Goal: Transaction & Acquisition: Purchase product/service

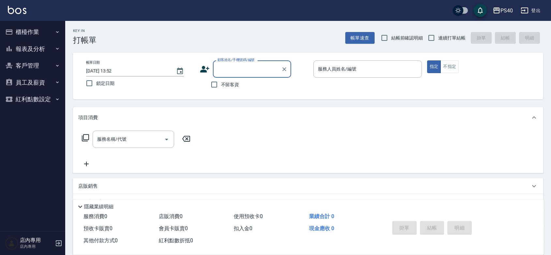
click at [40, 45] on button "報表及分析" at bounding box center [33, 48] width 60 height 17
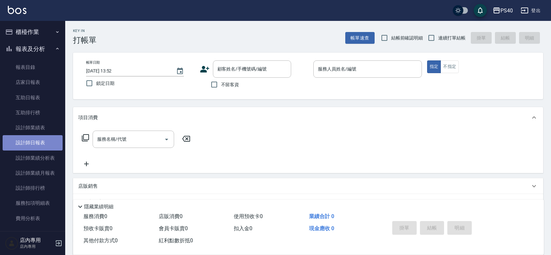
click at [38, 144] on link "設計師日報表" at bounding box center [33, 142] width 60 height 15
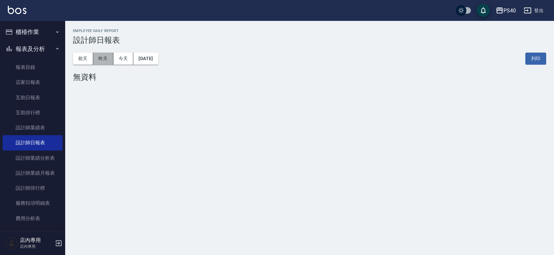
click at [104, 57] on button "昨天" at bounding box center [103, 58] width 20 height 12
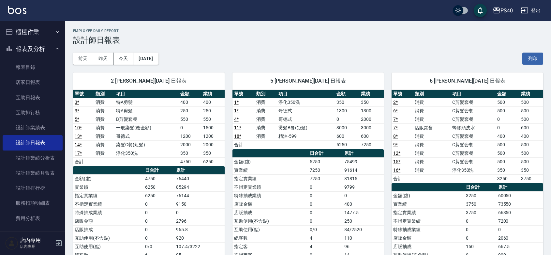
click at [29, 33] on button "櫃檯作業" at bounding box center [33, 31] width 60 height 17
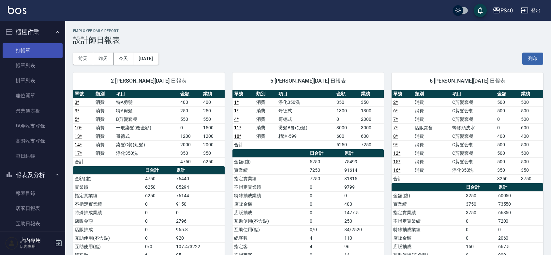
click at [37, 50] on link "打帳單" at bounding box center [33, 50] width 60 height 15
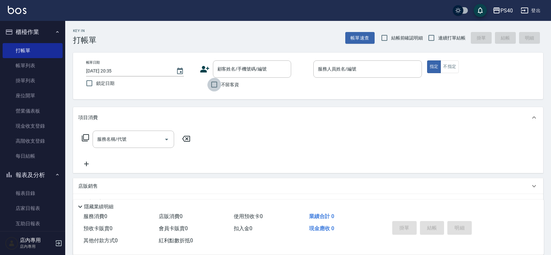
click at [221, 86] on input "不留客資" at bounding box center [214, 85] width 14 height 14
checkbox input "true"
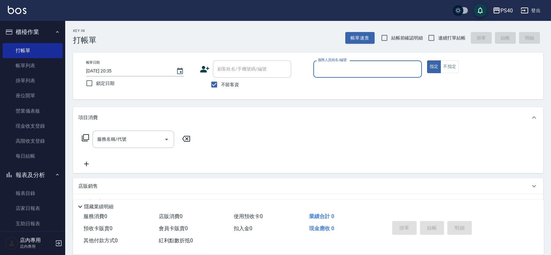
click at [456, 33] on label "連續打單結帳" at bounding box center [444, 38] width 41 height 14
click at [438, 33] on input "連續打單結帳" at bounding box center [431, 38] width 14 height 14
checkbox input "true"
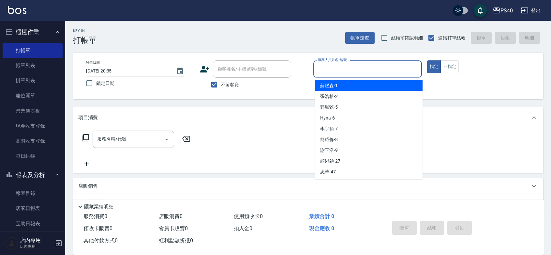
click at [365, 73] on input "服務人員姓名/編號" at bounding box center [367, 68] width 103 height 11
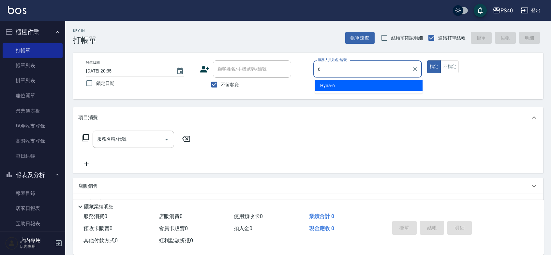
type input "Hyna-6"
type button "true"
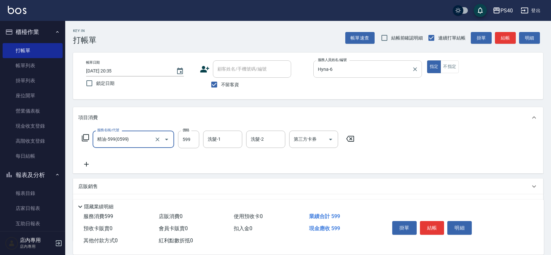
type input "精油-599(0599)"
type input "850"
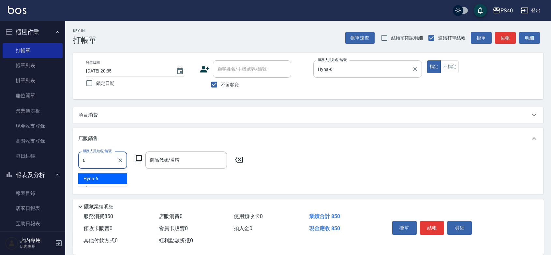
type input "Hyna-6"
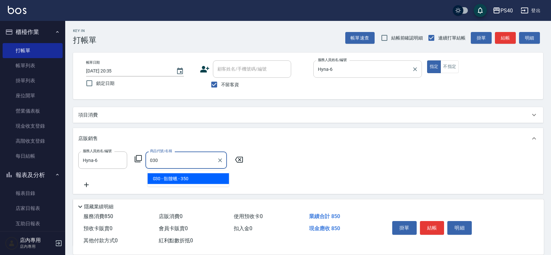
type input "骷髏蠟"
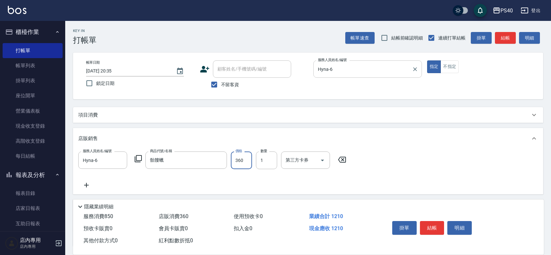
type input "360"
click at [433, 221] on button "結帳" at bounding box center [432, 228] width 24 height 14
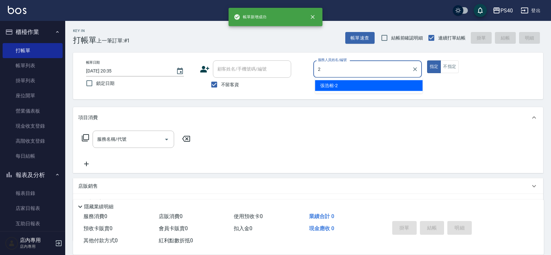
type input "[PERSON_NAME]-2"
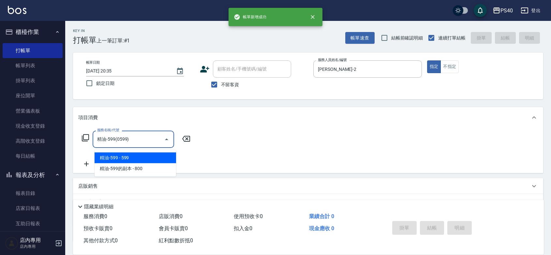
type input "精油-599(0599)"
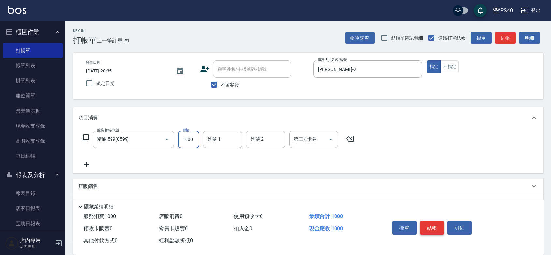
type input "1000"
type input "顏緗穎-27"
click at [433, 221] on button "結帳" at bounding box center [432, 228] width 24 height 14
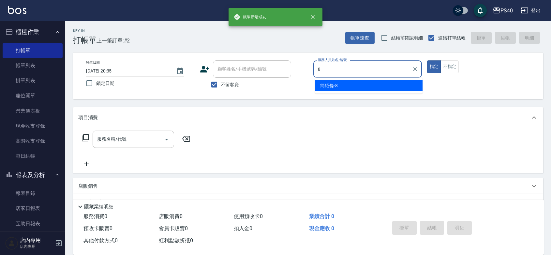
type input "[PERSON_NAME]-8"
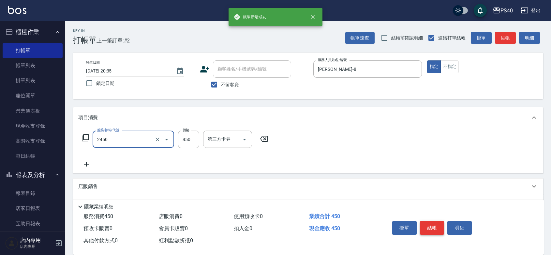
type input "C剪髮套餐(2450)"
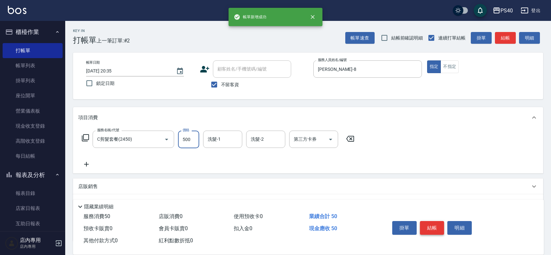
type input "500"
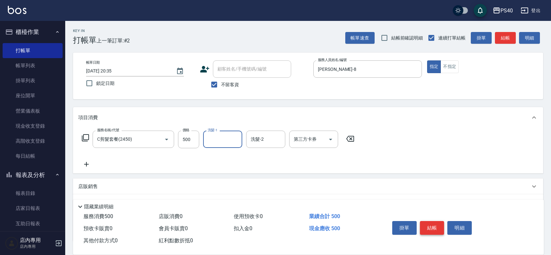
click at [433, 221] on button "結帳" at bounding box center [432, 228] width 24 height 14
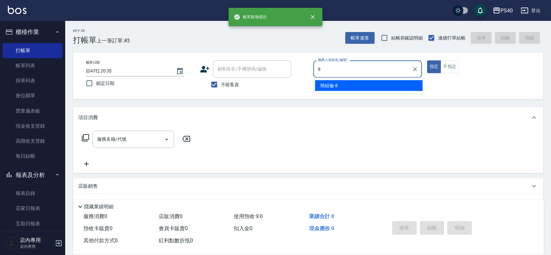
type input "[PERSON_NAME]-8"
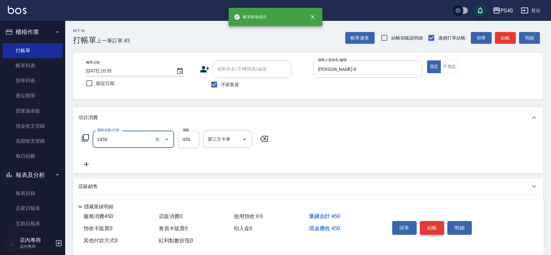
type input "C剪髮套餐(2450)"
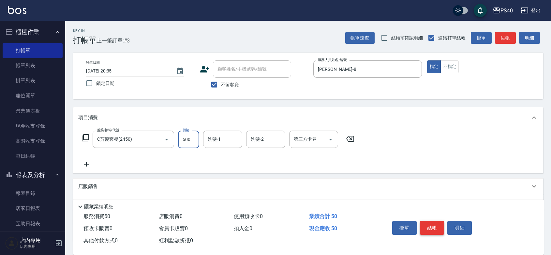
type input "500"
click at [433, 221] on button "結帳" at bounding box center [432, 228] width 24 height 14
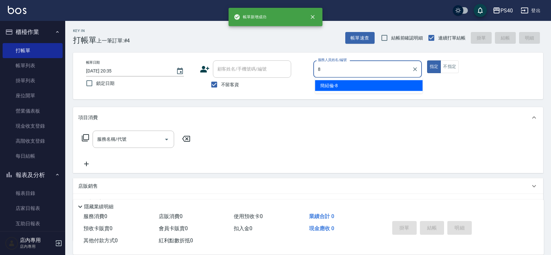
type input "[PERSON_NAME]-8"
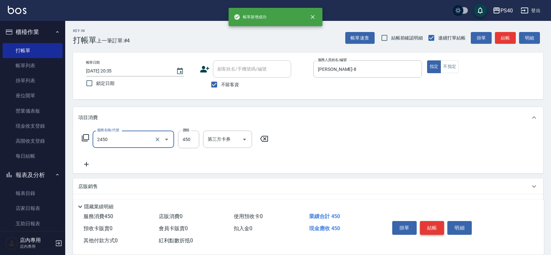
type input "C剪髮套餐(2450)"
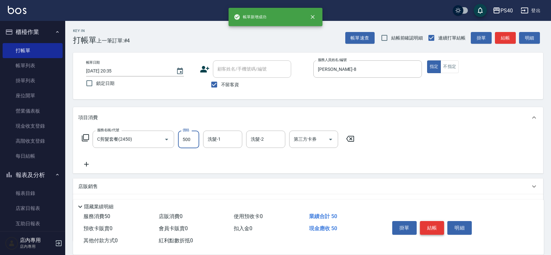
type input "500"
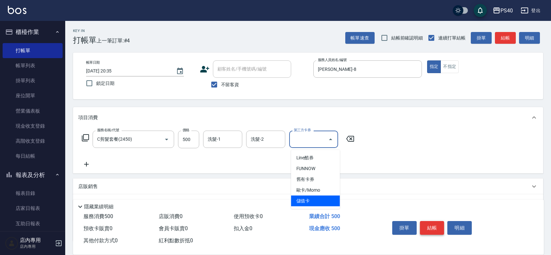
type input "儲值卡"
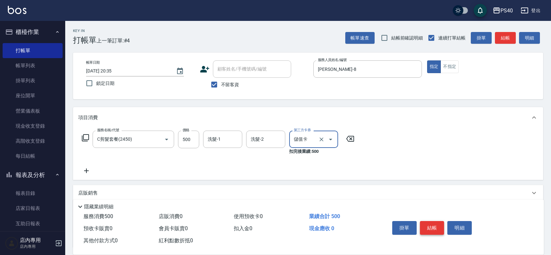
click at [433, 221] on button "結帳" at bounding box center [432, 228] width 24 height 14
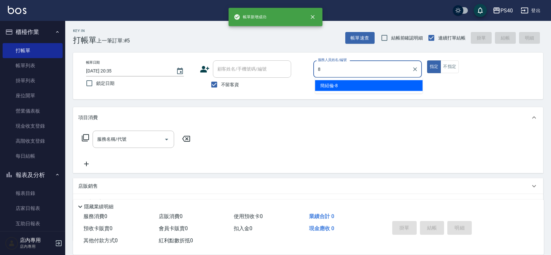
type input "[PERSON_NAME]-8"
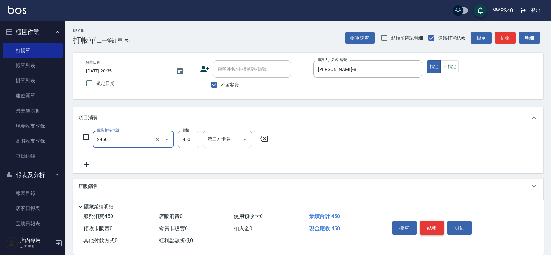
type input "C剪髮套餐(2450)"
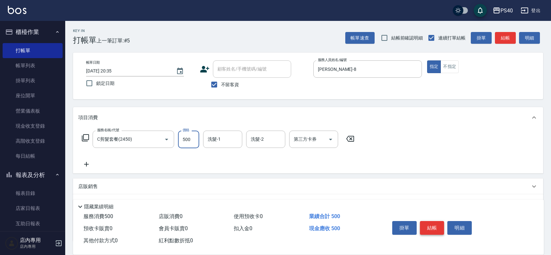
type input "500"
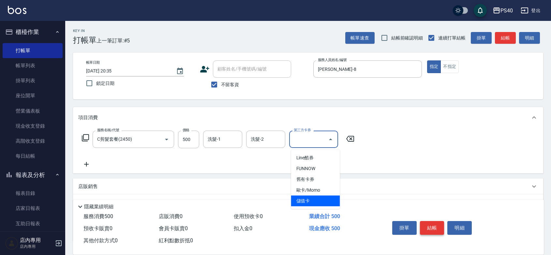
type input "儲值卡"
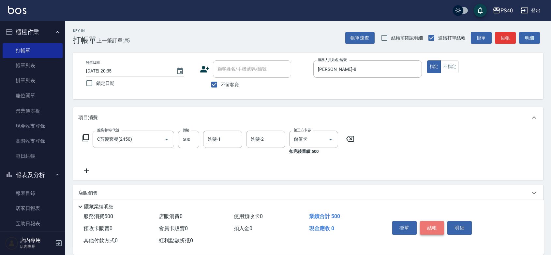
click at [433, 221] on button "結帳" at bounding box center [432, 228] width 24 height 14
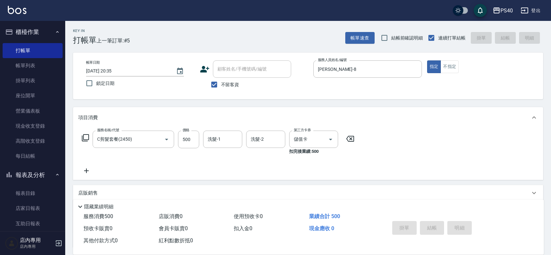
type input "[DATE] 20:36"
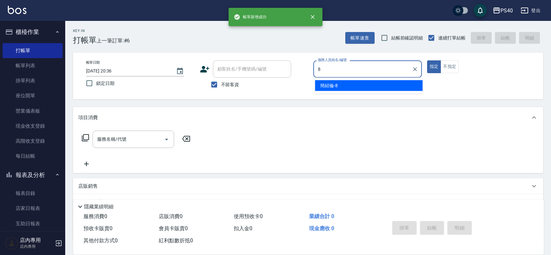
type input "[PERSON_NAME]-8"
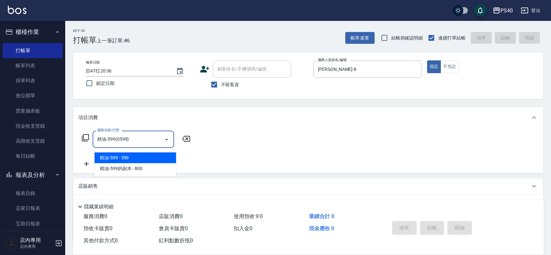
type input "精油-599(0599)"
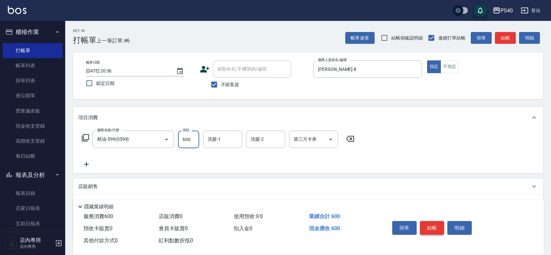
type input "600"
click at [433, 221] on button "結帳" at bounding box center [432, 228] width 24 height 14
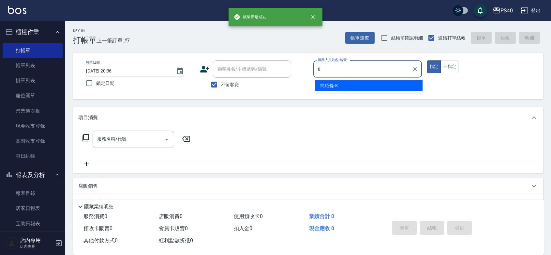
type input "[PERSON_NAME]-8"
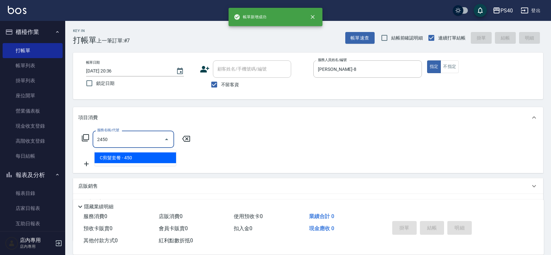
type input "C剪髮套餐(2450)"
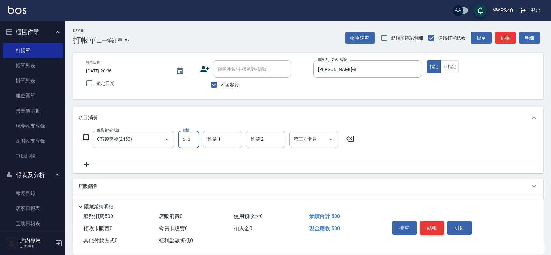
type input "500"
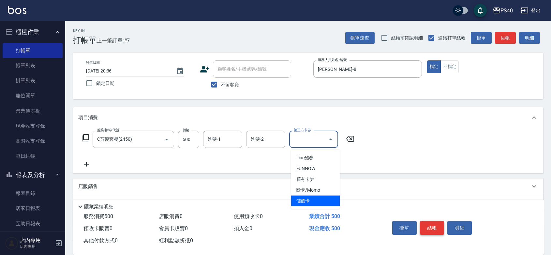
type input "儲值卡"
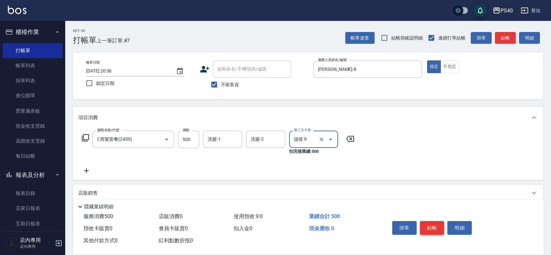
click at [433, 221] on button "結帳" at bounding box center [432, 228] width 24 height 14
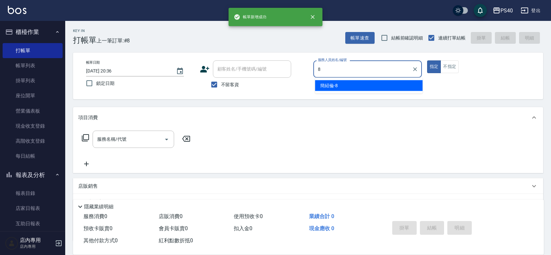
type input "[PERSON_NAME]-8"
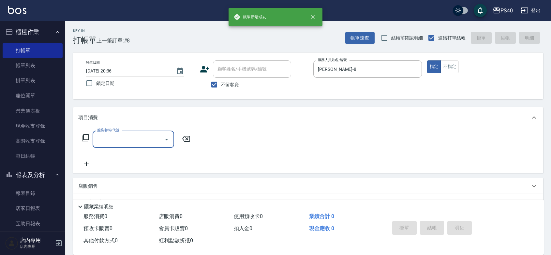
type input "5"
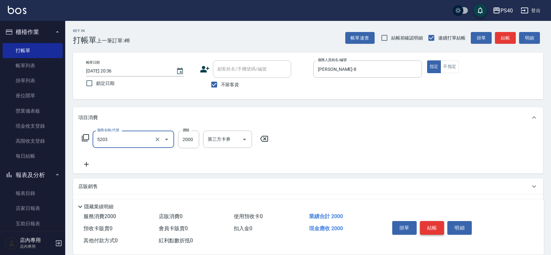
type input "染髮C餐(短髮)(5203)"
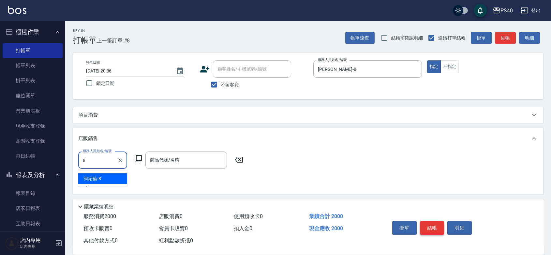
type input "[PERSON_NAME]-8"
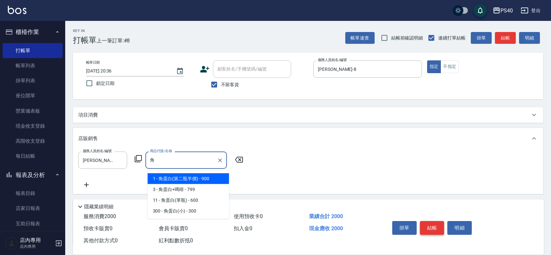
type input "角蛋白(第二瓶半價)"
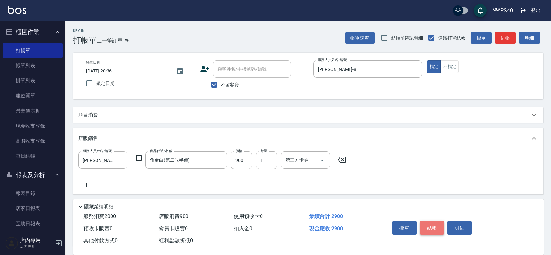
click at [433, 221] on button "結帳" at bounding box center [432, 228] width 24 height 14
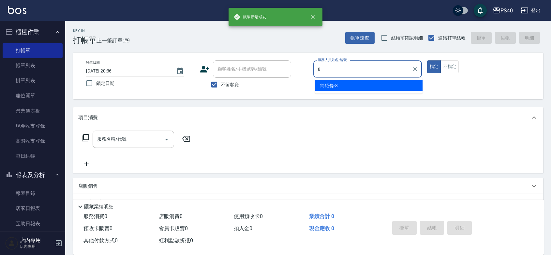
type input "[PERSON_NAME]-8"
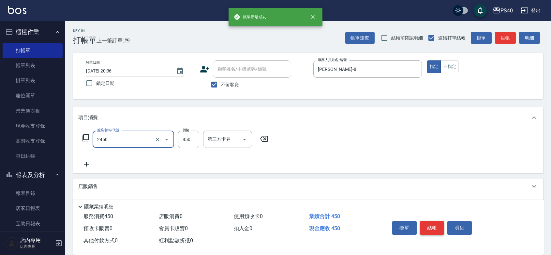
type input "C剪髮套餐(2450)"
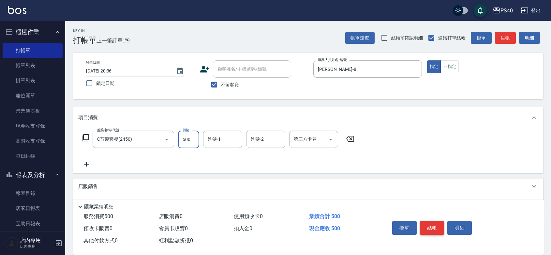
type input "500"
type input "顏緗穎-27"
click at [433, 221] on button "結帳" at bounding box center [432, 228] width 24 height 14
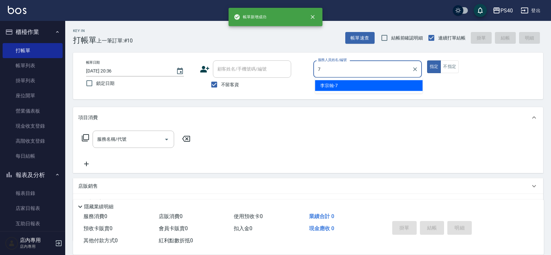
type input "[PERSON_NAME]-7"
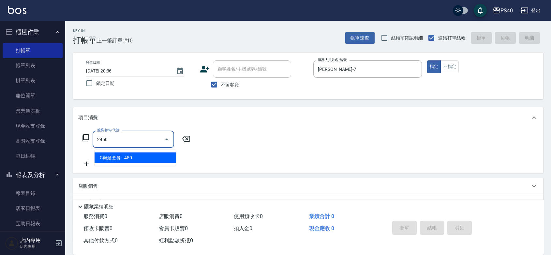
type input "C剪髮套餐(2450)"
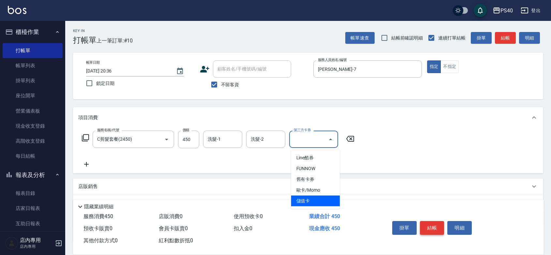
type input "儲值卡"
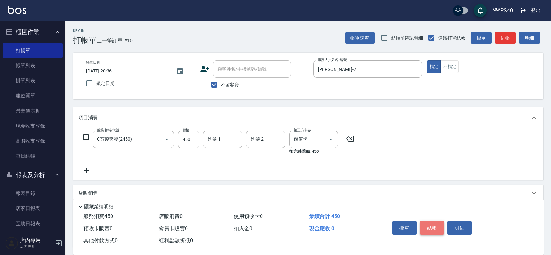
click at [433, 221] on button "結帳" at bounding box center [432, 228] width 24 height 14
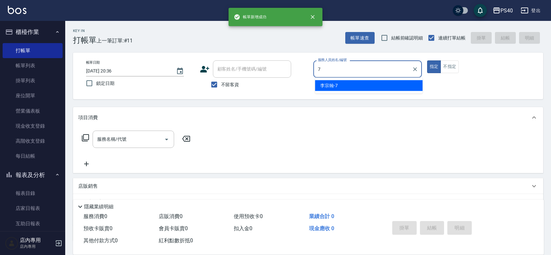
type input "[PERSON_NAME]-7"
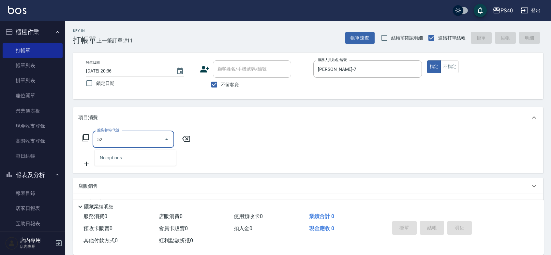
type input "5"
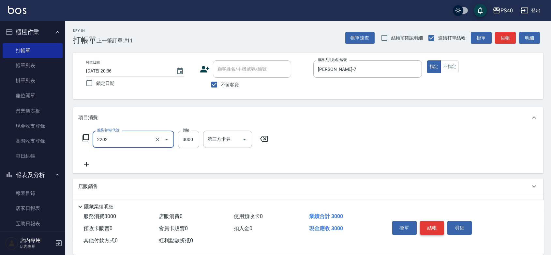
type input "燙髮B餐(短髮)(2202)"
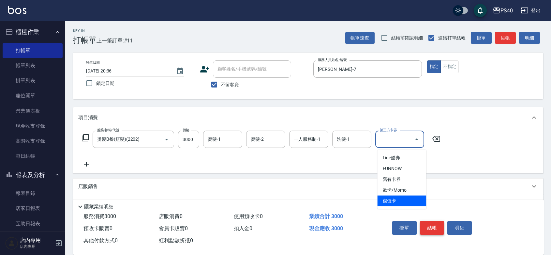
type input "儲值卡"
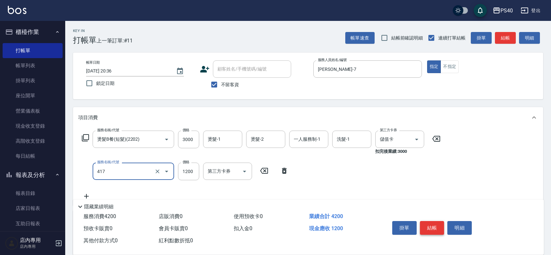
type input "哥德式(417)"
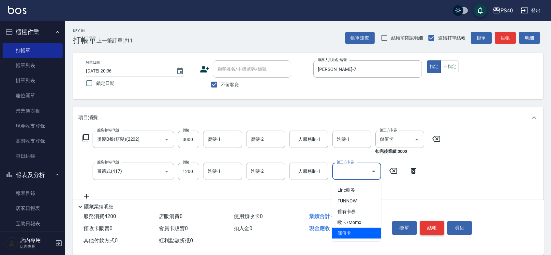
type input "儲值卡"
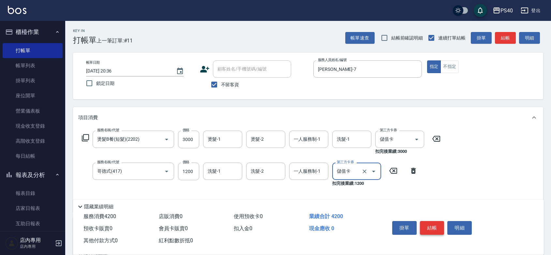
click at [433, 221] on button "結帳" at bounding box center [432, 228] width 24 height 14
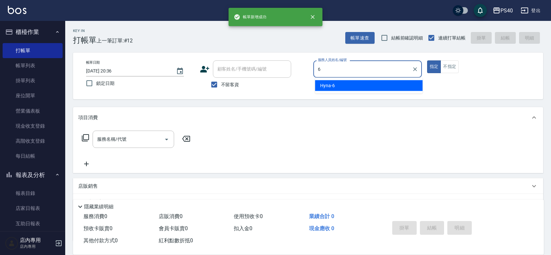
type input "Hyna-6"
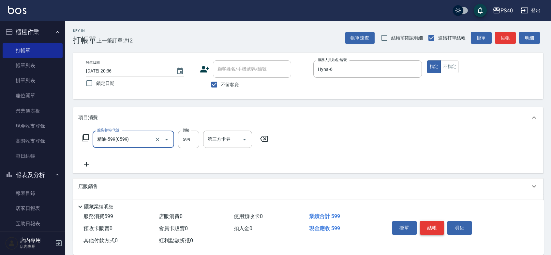
type input "精油-599(0599)"
type input "850"
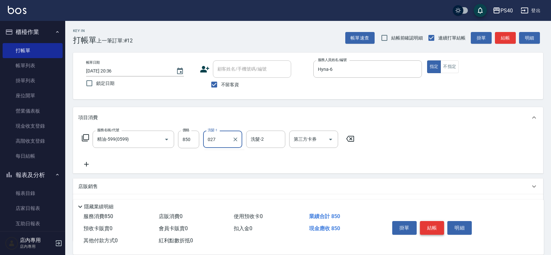
type input "027"
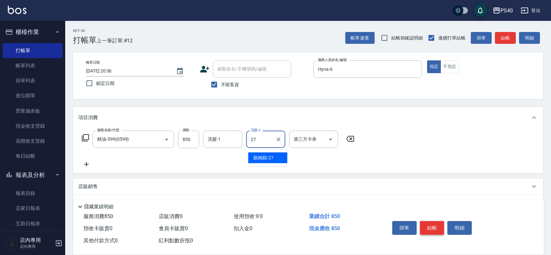
type input "顏緗穎-27"
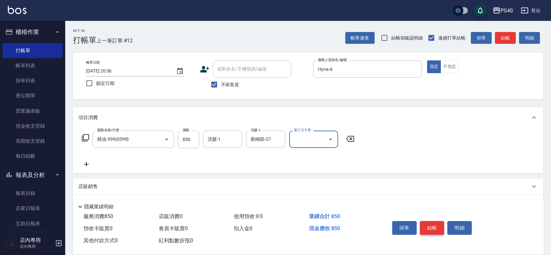
click at [433, 221] on button "結帳" at bounding box center [432, 228] width 24 height 14
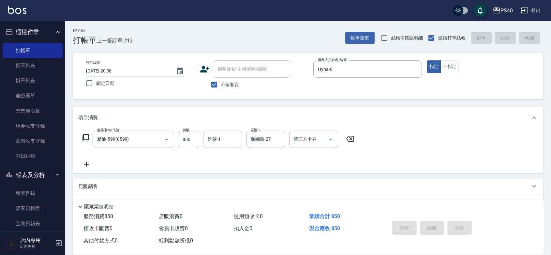
type input "[DATE] 20:37"
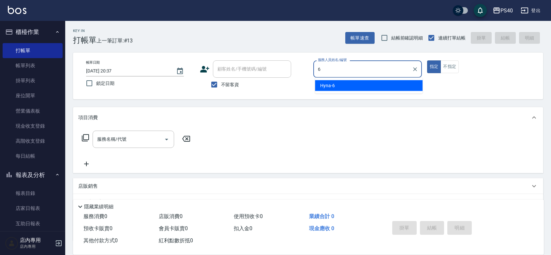
type input "Hyna-6"
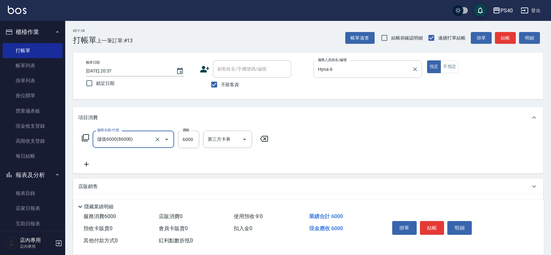
type input "儲值6000(86000)"
click at [431, 221] on button "結帳" at bounding box center [432, 228] width 24 height 14
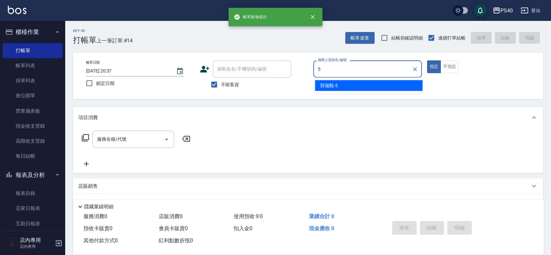
type input "[PERSON_NAME]-5"
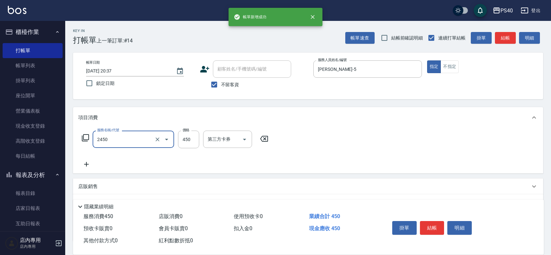
type input "C剪髮套餐(2450)"
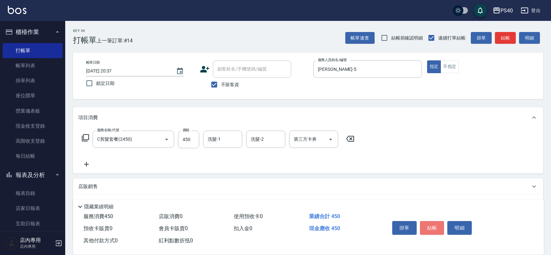
click at [430, 221] on button "結帳" at bounding box center [432, 228] width 24 height 14
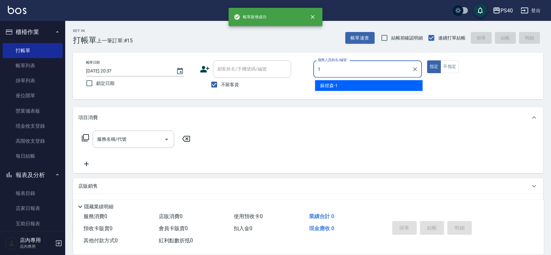
type input "[PERSON_NAME]-1"
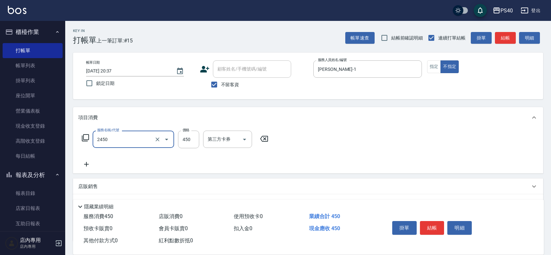
type input "C剪髮套餐(2450)"
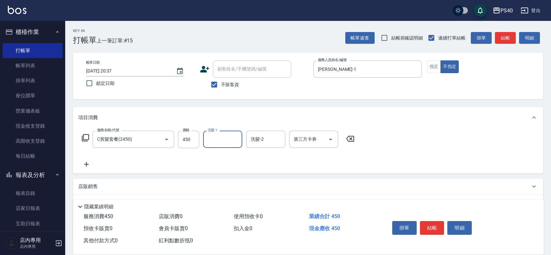
click at [430, 221] on button "結帳" at bounding box center [432, 228] width 24 height 14
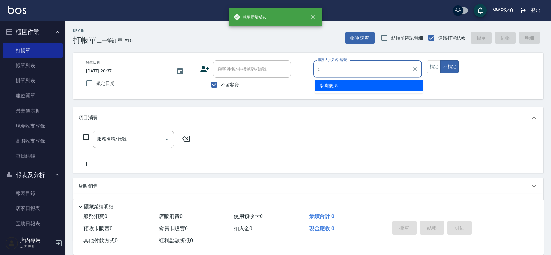
type input "[PERSON_NAME]-5"
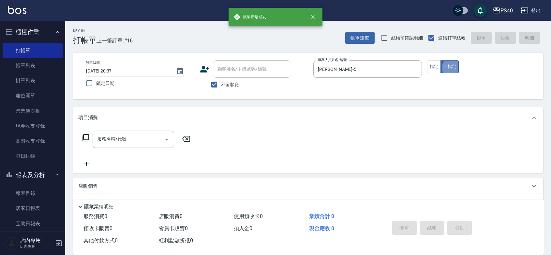
type button "false"
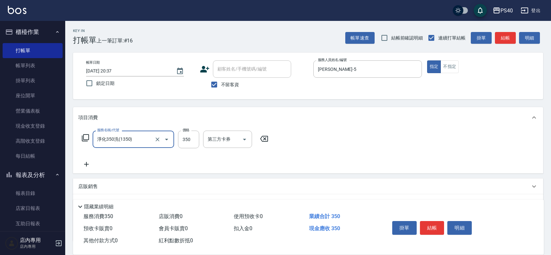
type input "淨化350洗(1350)"
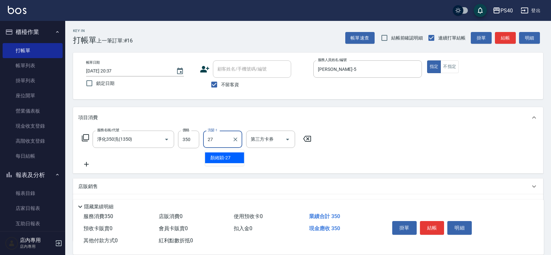
type input "顏緗穎-27"
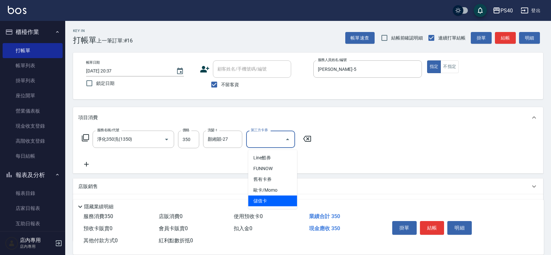
type input "儲值卡"
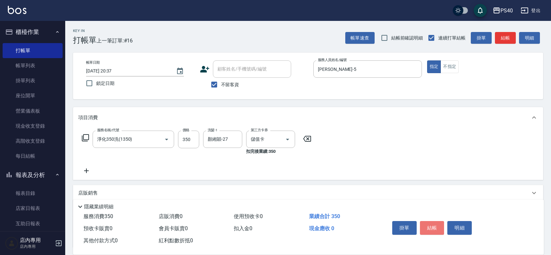
click at [430, 221] on button "結帳" at bounding box center [432, 228] width 24 height 14
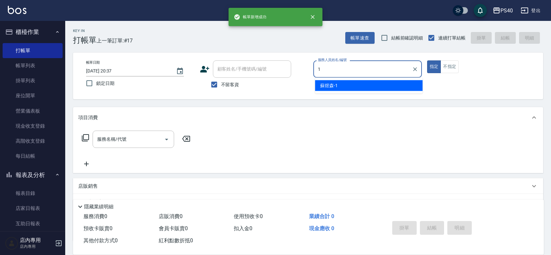
type input "[PERSON_NAME]-1"
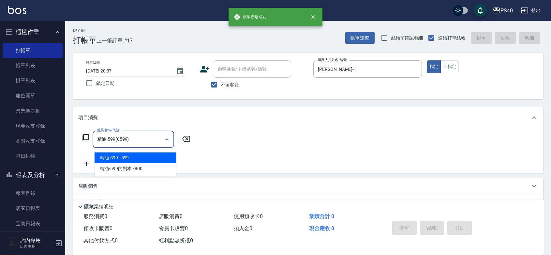
type input "精油-599(0599)"
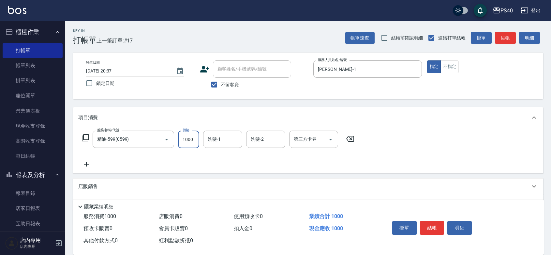
type input "1000"
click at [430, 221] on button "結帳" at bounding box center [432, 228] width 24 height 14
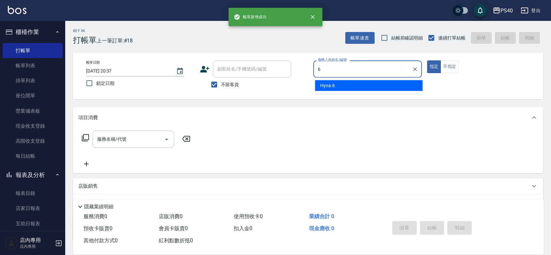
type input "Hyna-6"
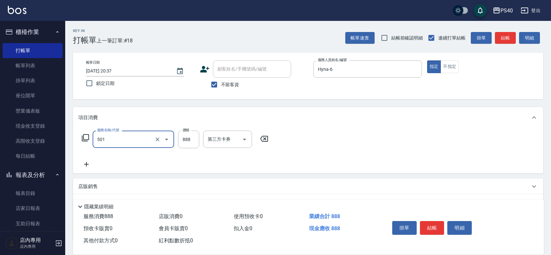
type input "一般染髮(改金額)(501)"
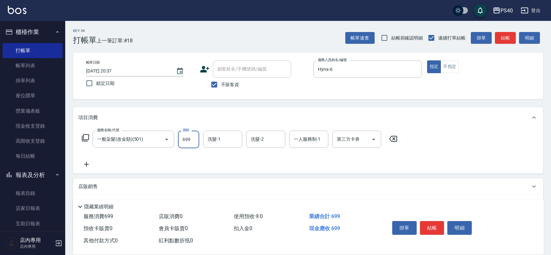
type input "699"
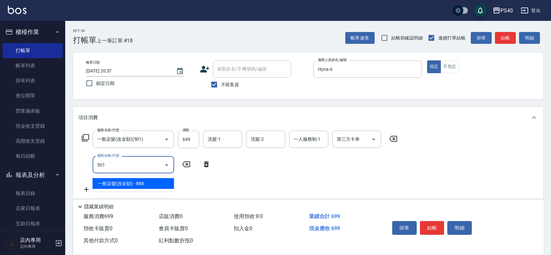
type input "一般染髮(改金額)(501)"
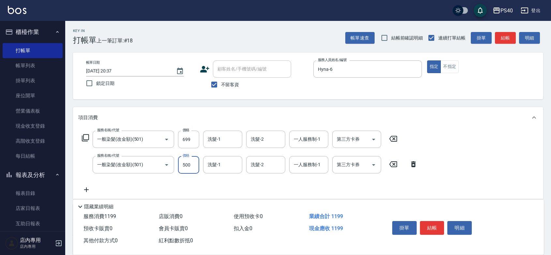
type input "500"
type input "C剪髮套餐(2450)"
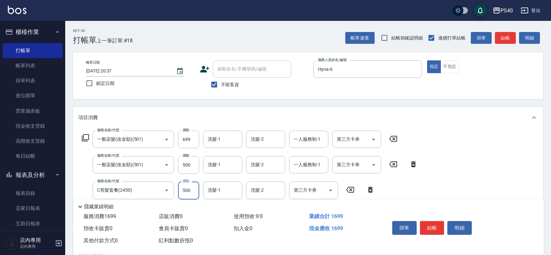
type input "500"
click at [430, 221] on button "結帳" at bounding box center [432, 228] width 24 height 14
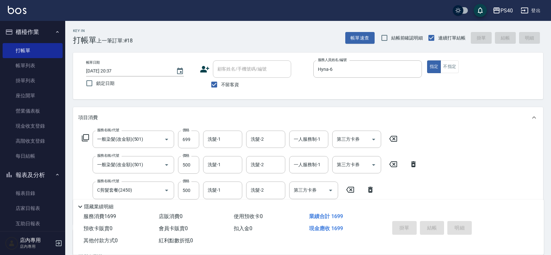
type input "[DATE] 20:38"
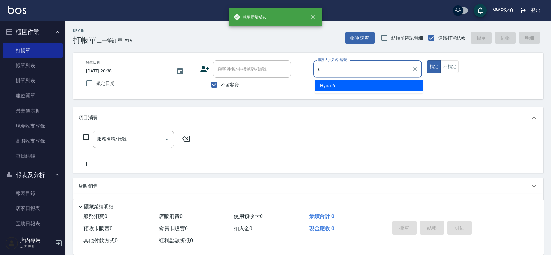
type input "Hyna-6"
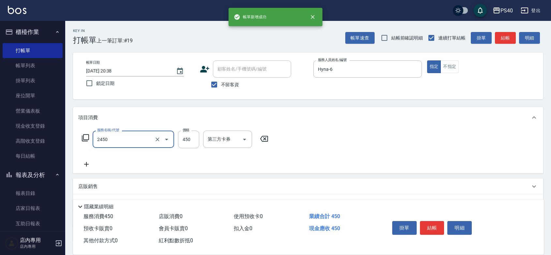
type input "C剪髮套餐(2450)"
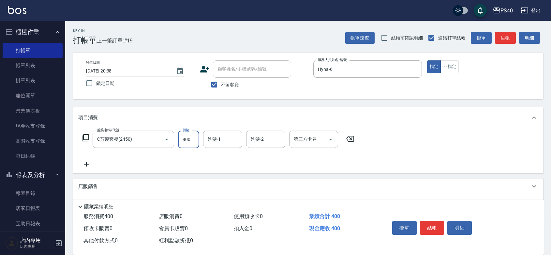
type input "400"
type input "顏緗穎-27"
click at [430, 221] on button "結帳" at bounding box center [432, 228] width 24 height 14
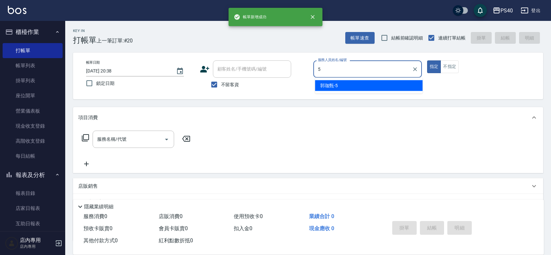
type input "[PERSON_NAME]-5"
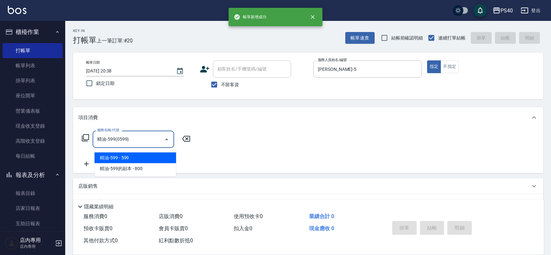
type input "精油-599(0599)"
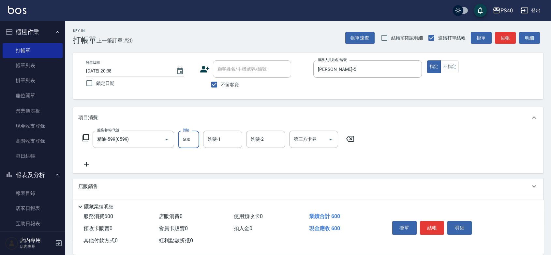
type input "600"
type input "顏緗穎-27"
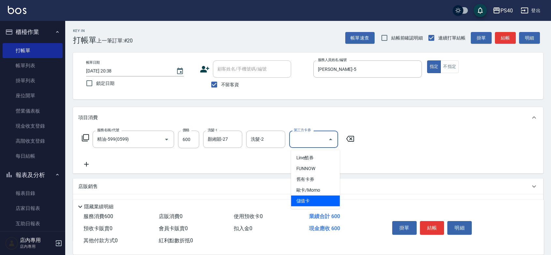
type input "儲值卡"
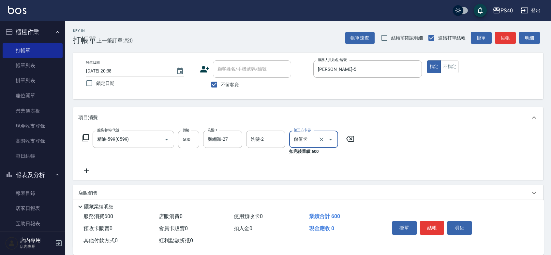
click at [430, 221] on button "結帳" at bounding box center [432, 228] width 24 height 14
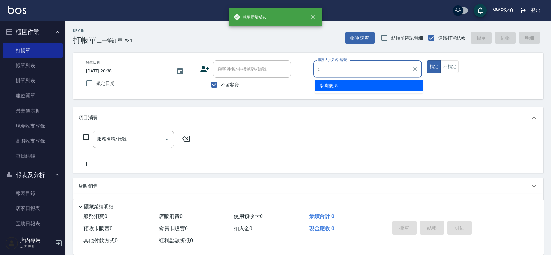
type input "[PERSON_NAME]-5"
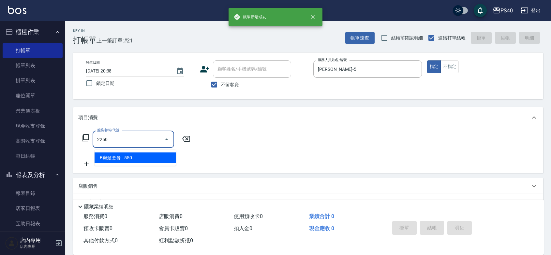
type input "B剪髮套餐(2250)"
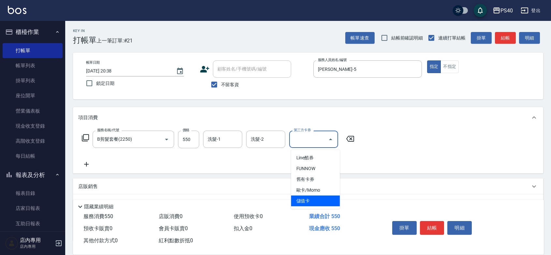
type input "儲值卡"
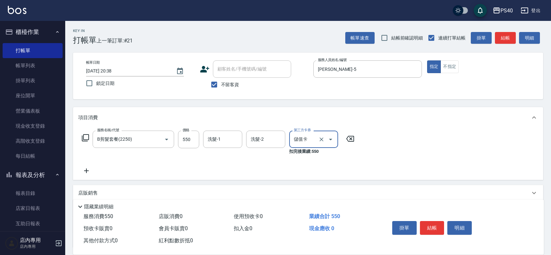
click at [430, 221] on button "結帳" at bounding box center [432, 228] width 24 height 14
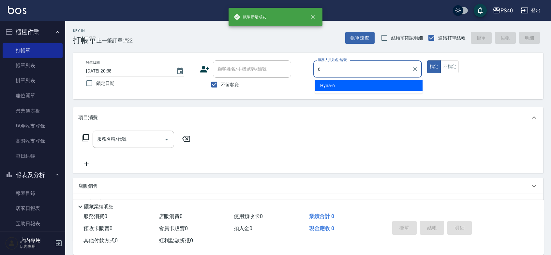
type input "Hyna-6"
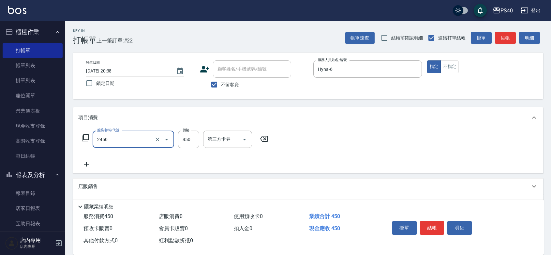
type input "C剪髮套餐(2450)"
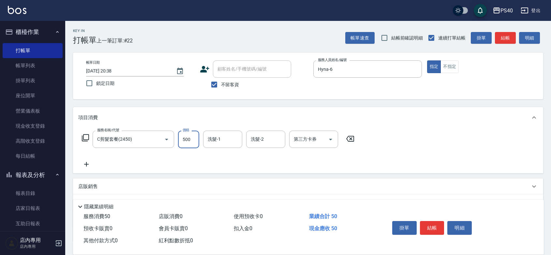
type input "500"
click at [430, 221] on button "結帳" at bounding box center [432, 228] width 24 height 14
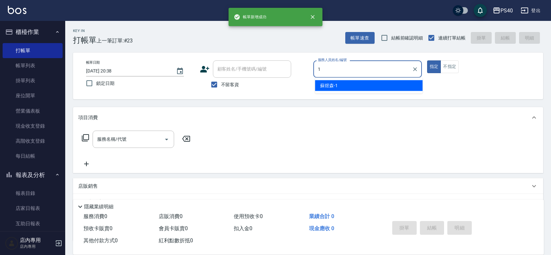
type input "[PERSON_NAME]-1"
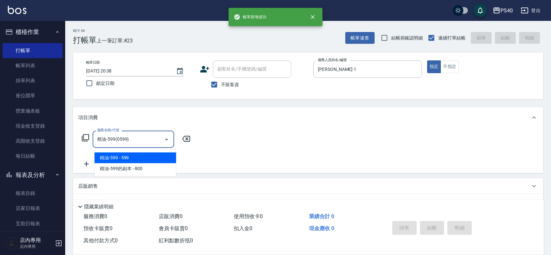
type input "精油-599(0599)"
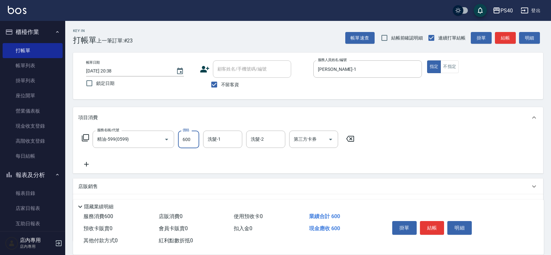
type input "600"
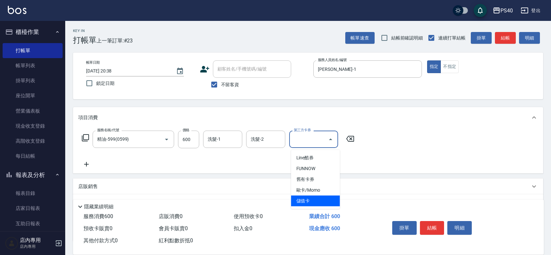
type input "儲值卡"
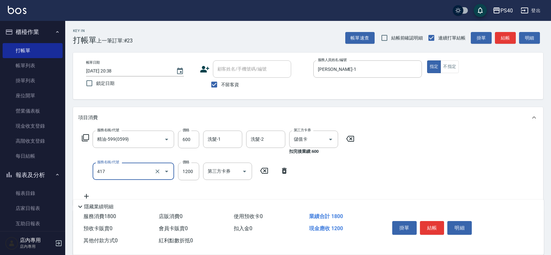
type input "哥德式(417)"
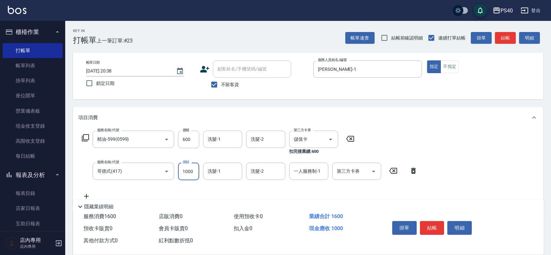
type input "1000"
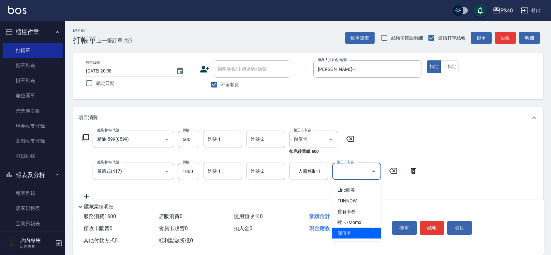
type input "儲值卡"
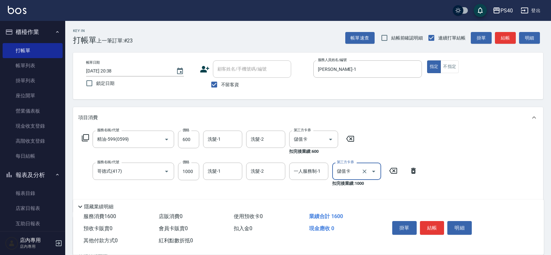
click at [430, 221] on button "結帳" at bounding box center [432, 228] width 24 height 14
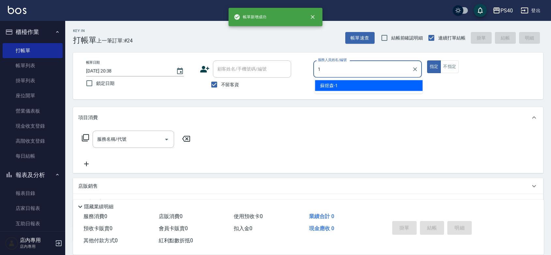
type input "[PERSON_NAME]-1"
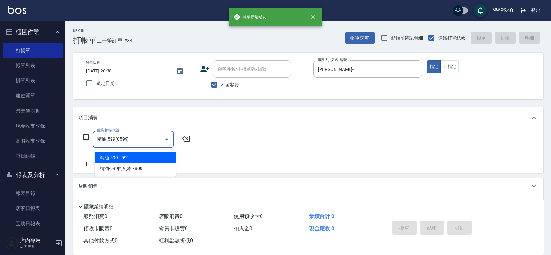
type input "精油-599(0599)"
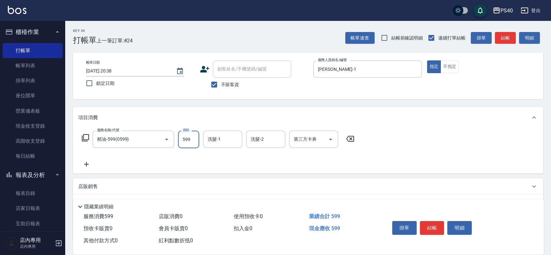
click at [189, 143] on input "599" at bounding box center [188, 139] width 21 height 18
type input "800"
click at [435, 221] on button "結帳" at bounding box center [432, 228] width 24 height 14
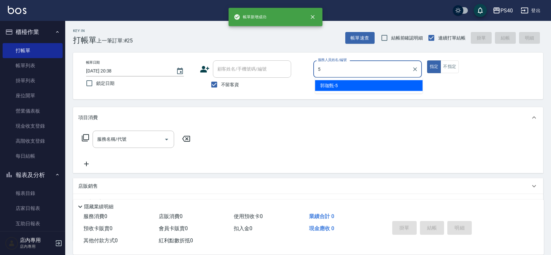
type input "[PERSON_NAME]-5"
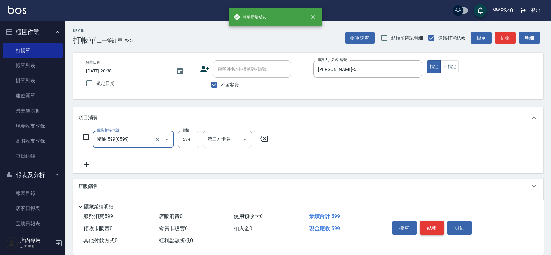
type input "精油-599(0599)"
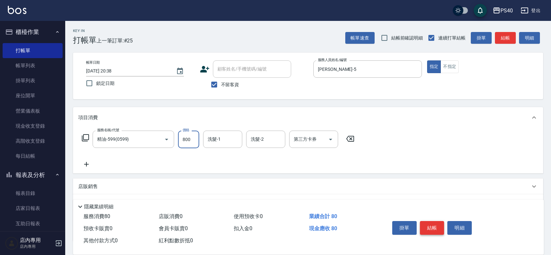
type input "800"
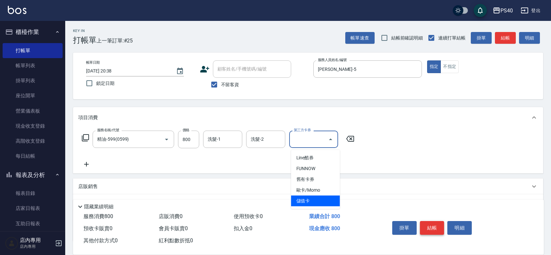
type input "儲值卡"
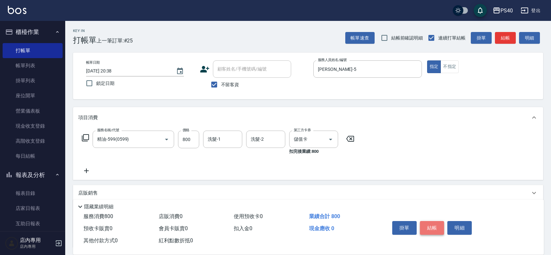
click at [435, 221] on button "結帳" at bounding box center [432, 228] width 24 height 14
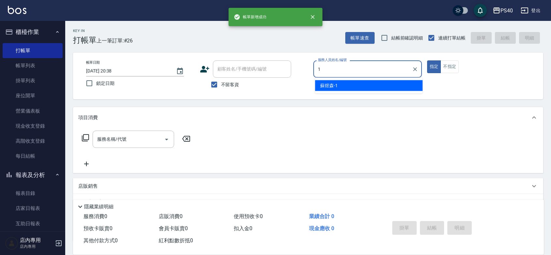
type input "[PERSON_NAME]-1"
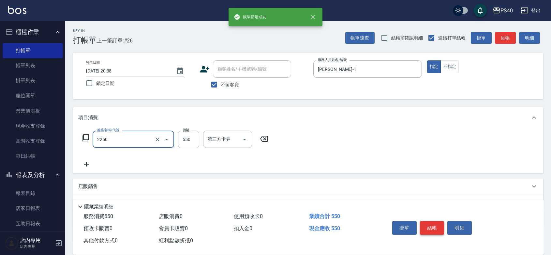
type input "B剪髮套餐(2250)"
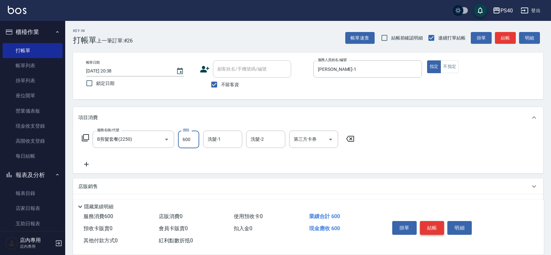
type input "600"
click at [435, 221] on button "結帳" at bounding box center [432, 228] width 24 height 14
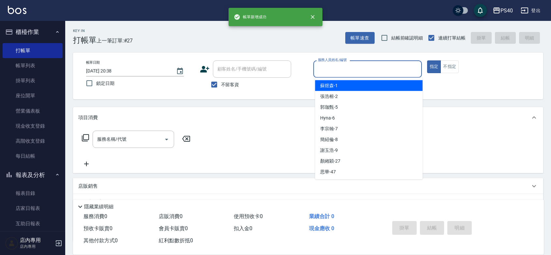
click at [367, 73] on input "服務人員姓名/編號" at bounding box center [367, 68] width 103 height 11
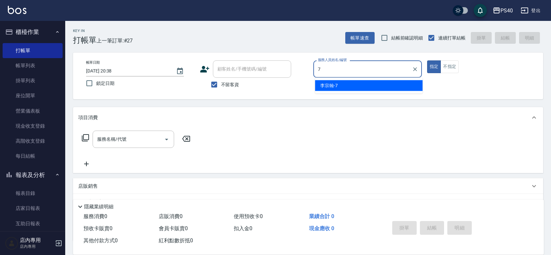
type input "[PERSON_NAME]-7"
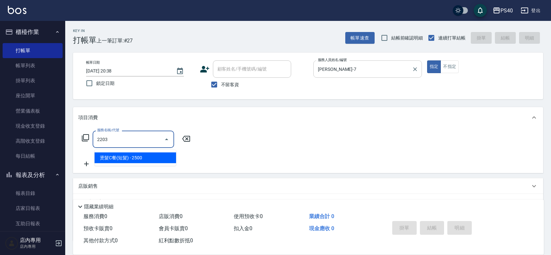
type input "燙髮C餐(短髮)(2203)"
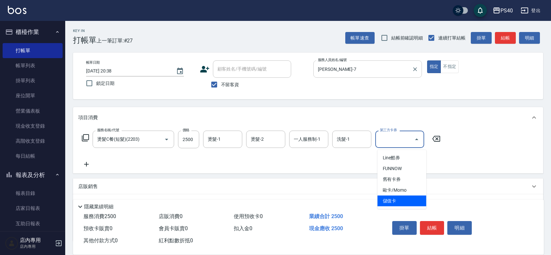
type input "儲值卡"
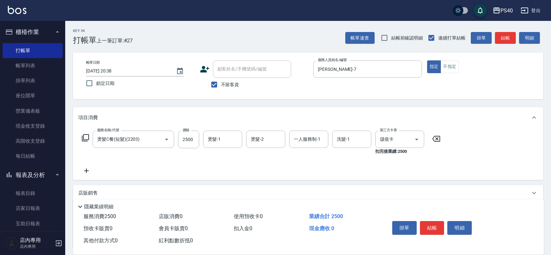
click at [433, 218] on div "掛單 結帳 明細" at bounding box center [431, 228] width 85 height 21
click at [433, 221] on button "結帳" at bounding box center [432, 228] width 24 height 14
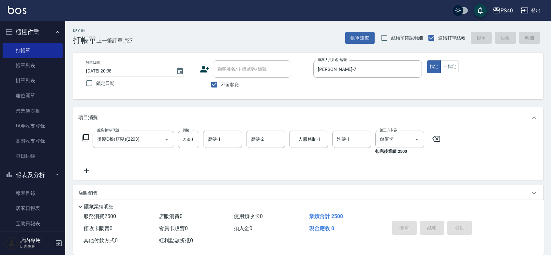
type input "[DATE] 20:39"
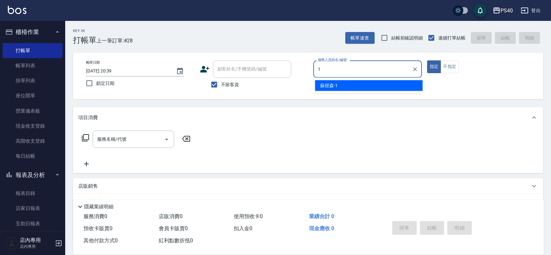
type input "[PERSON_NAME]-1"
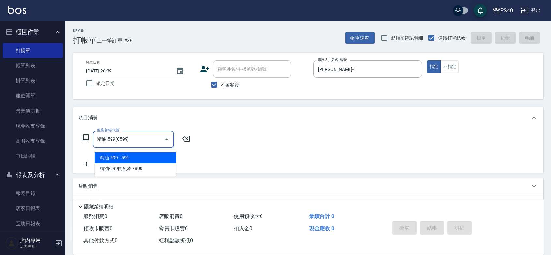
type input "精油-599(0599)"
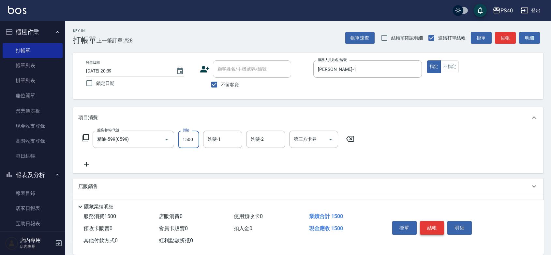
type input "1500"
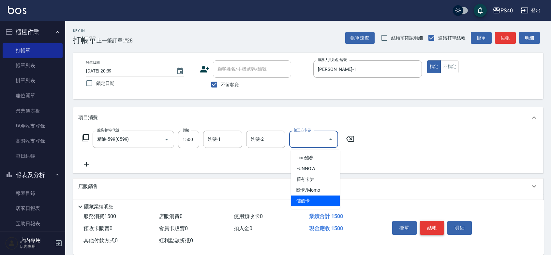
type input "儲值卡"
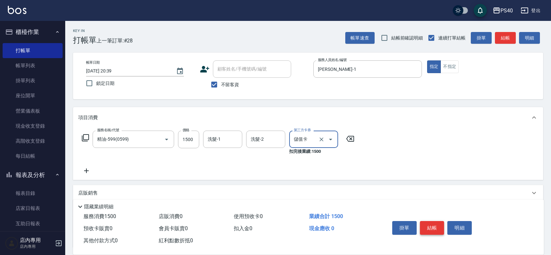
click at [433, 221] on button "結帳" at bounding box center [432, 228] width 24 height 14
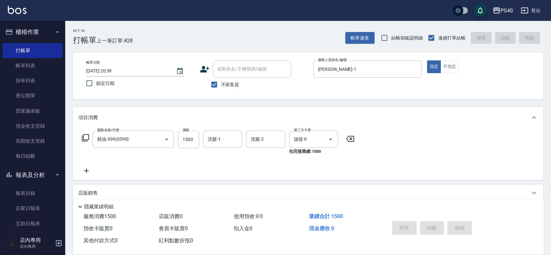
type input "[DATE] 20:40"
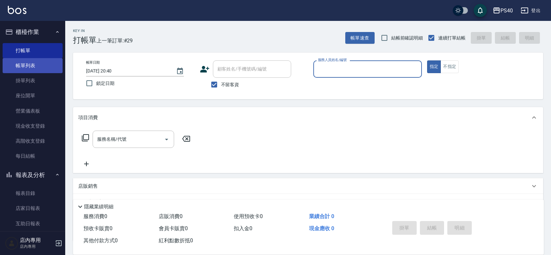
click at [26, 59] on link "帳單列表" at bounding box center [33, 65] width 60 height 15
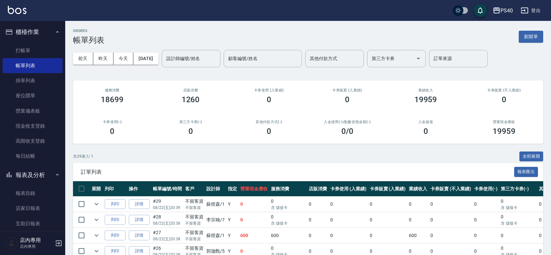
scroll to position [95, 0]
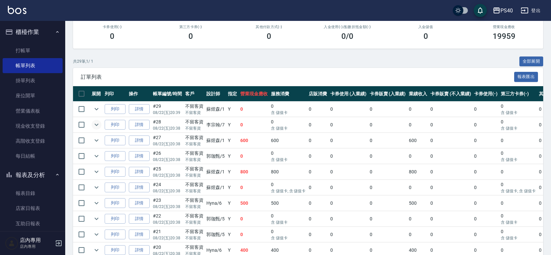
click at [100, 128] on icon "expand row" at bounding box center [97, 125] width 8 height 8
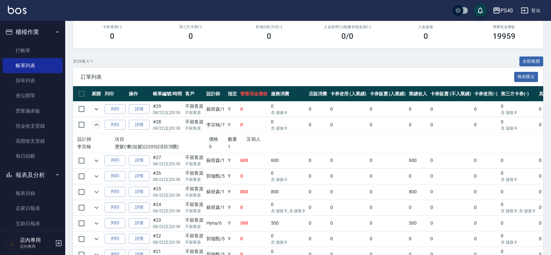
click at [98, 125] on icon "expand row" at bounding box center [97, 124] width 4 height 2
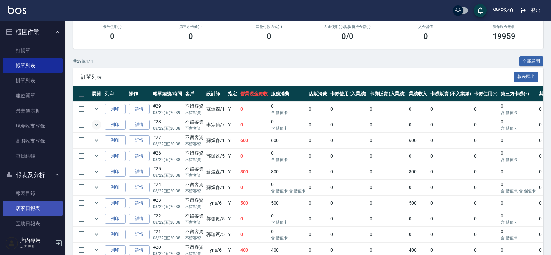
click at [25, 211] on link "店家日報表" at bounding box center [33, 207] width 60 height 15
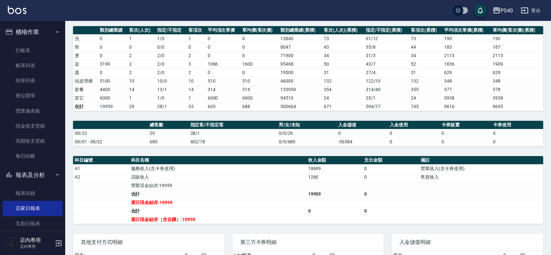
scroll to position [66, 0]
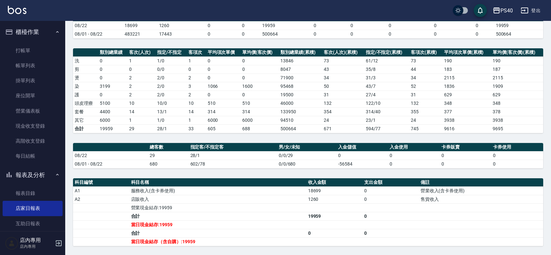
drag, startPoint x: 304, startPoint y: 129, endPoint x: 227, endPoint y: 87, distance: 88.3
click at [303, 129] on td "500664" at bounding box center [300, 128] width 43 height 8
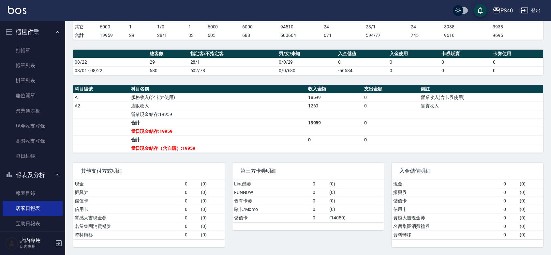
scroll to position [0, 0]
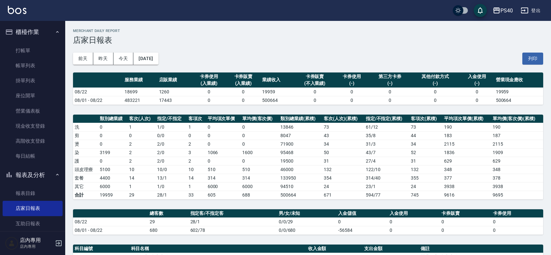
click at [22, 28] on button "櫃檯作業" at bounding box center [33, 31] width 60 height 17
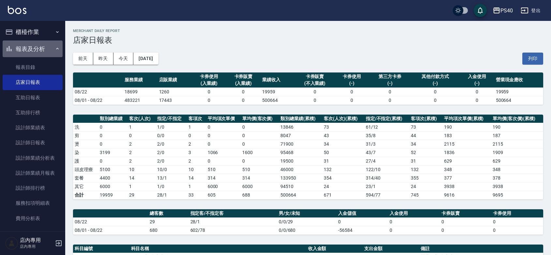
click at [36, 55] on button "報表及分析" at bounding box center [33, 48] width 60 height 17
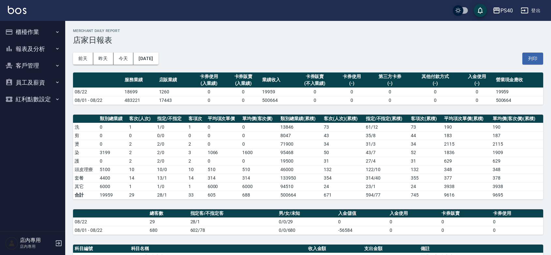
click at [36, 38] on button "櫃檯作業" at bounding box center [33, 31] width 60 height 17
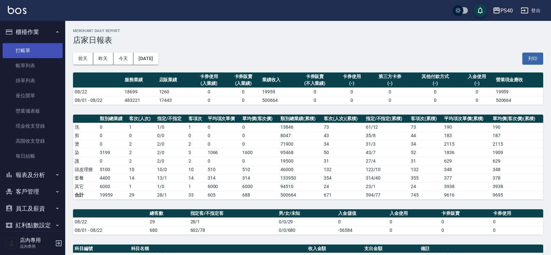
click at [29, 54] on link "打帳單" at bounding box center [33, 50] width 60 height 15
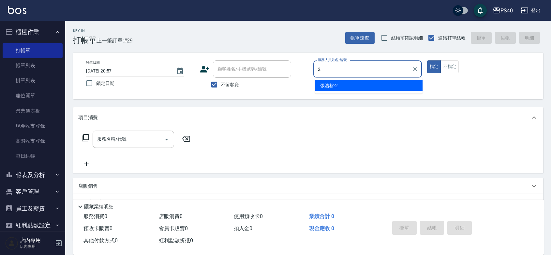
type input "[PERSON_NAME]-2"
type button "true"
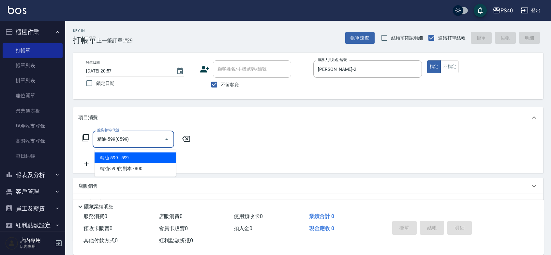
type input "精油-599(0599)"
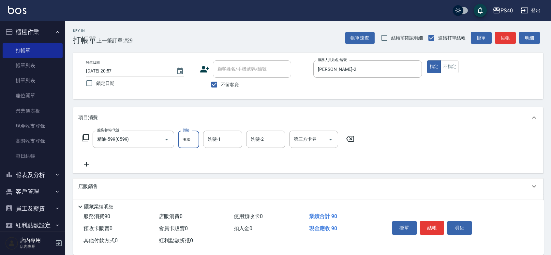
type input "900"
type input "顏緗穎-27"
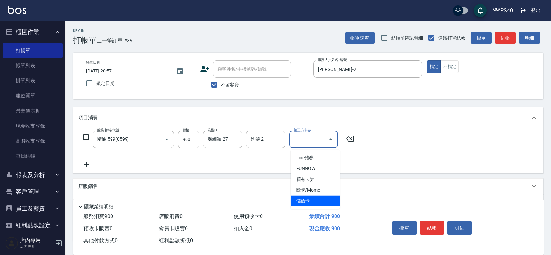
type input "儲值卡"
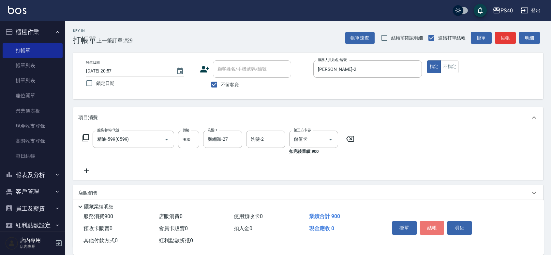
click at [439, 223] on button "結帳" at bounding box center [432, 228] width 24 height 14
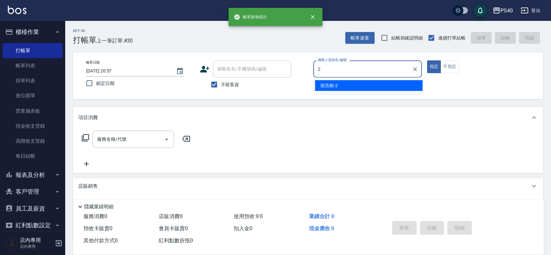
type input "[PERSON_NAME]-2"
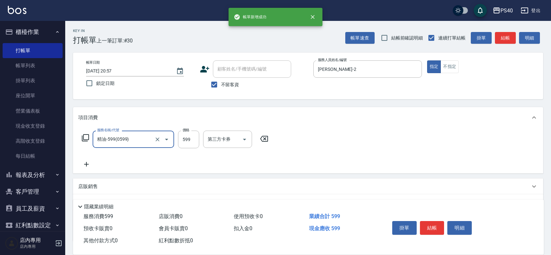
type input "精油-599(0599)"
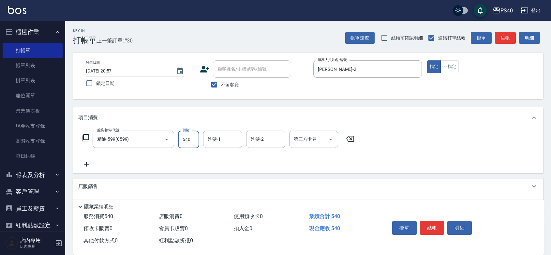
type input "540"
type input "顏緗穎-27"
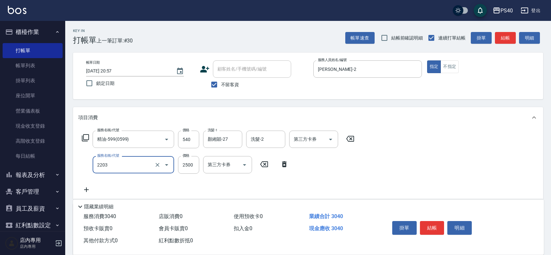
type input "燙髮C餐(短髮)(2203)"
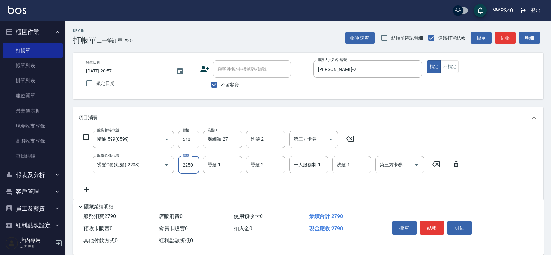
type input "2250"
type input "顏緗穎-27"
click at [330, 142] on icon "Open" at bounding box center [331, 139] width 8 height 8
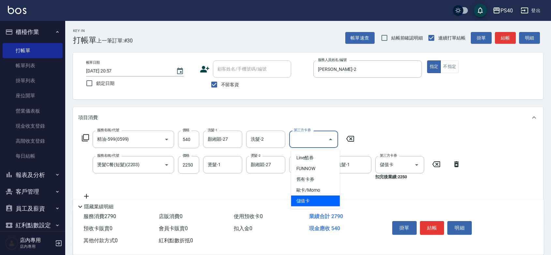
click at [315, 201] on span "儲值卡" at bounding box center [315, 200] width 49 height 11
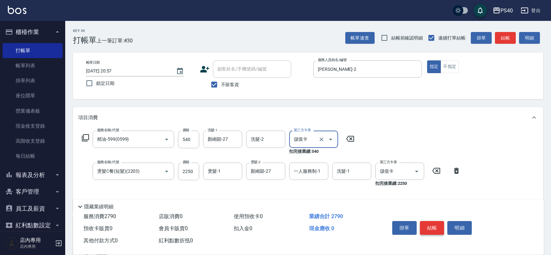
click at [432, 221] on button "結帳" at bounding box center [432, 228] width 24 height 14
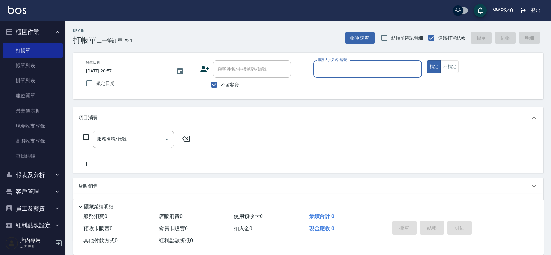
scroll to position [21, 0]
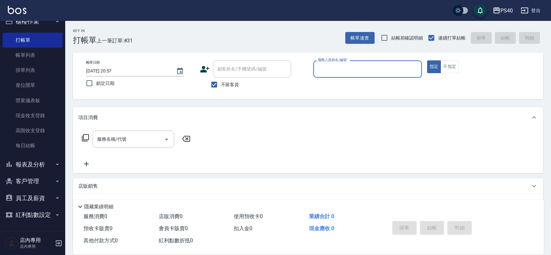
click at [33, 157] on button "報表及分析" at bounding box center [33, 164] width 60 height 17
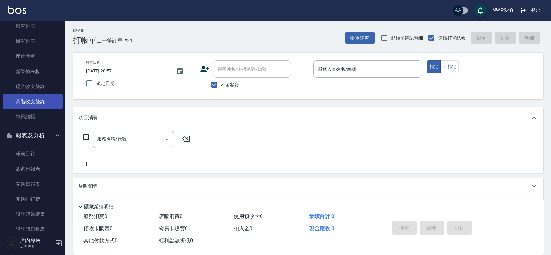
scroll to position [0, 0]
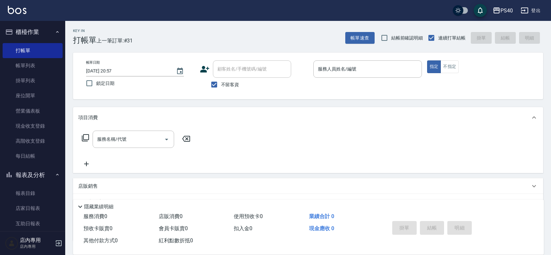
click at [242, 32] on div "Key In 打帳單 上一筆訂單:#31 帳單速查 結帳前確認明細 連續打單結帳 掛單 結帳 明細" at bounding box center [304, 33] width 478 height 24
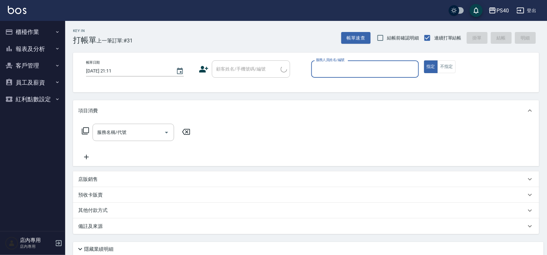
click at [40, 50] on button "報表及分析" at bounding box center [33, 48] width 60 height 17
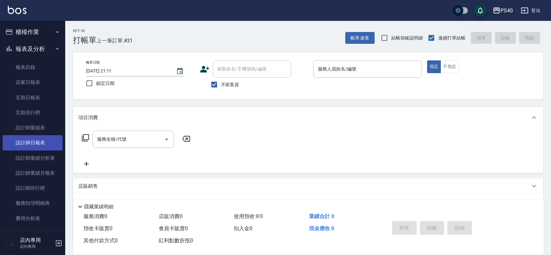
click at [41, 140] on link "設計師日報表" at bounding box center [33, 142] width 60 height 15
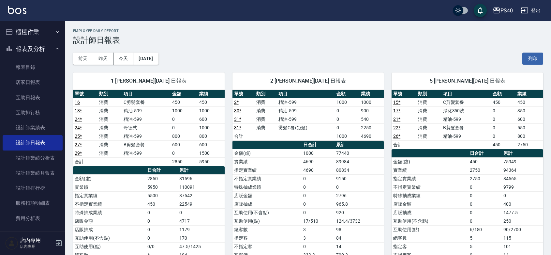
click at [208, 129] on td "1000" at bounding box center [211, 127] width 27 height 8
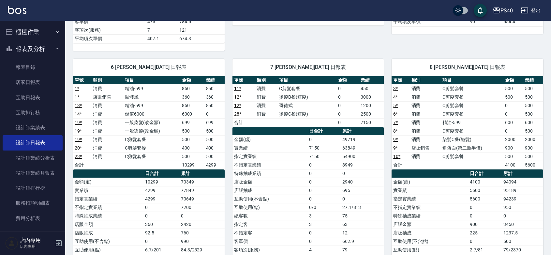
scroll to position [233, 0]
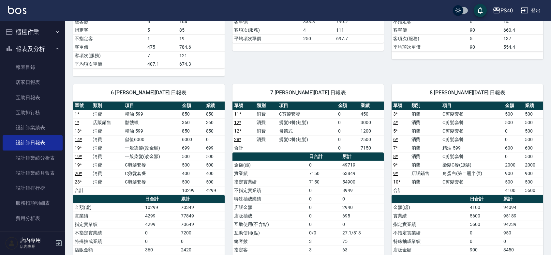
click at [34, 33] on button "櫃檯作業" at bounding box center [33, 31] width 60 height 17
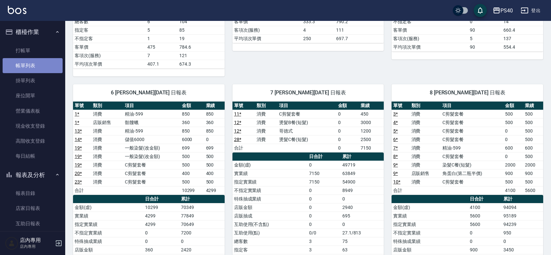
click at [39, 66] on link "帳單列表" at bounding box center [33, 65] width 60 height 15
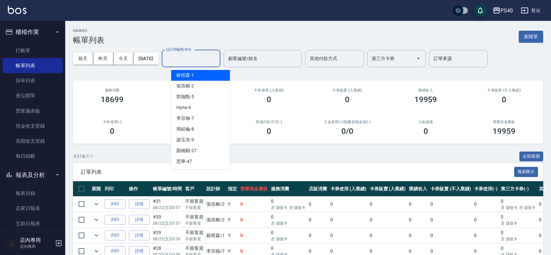
click at [186, 61] on input "設計師編號/姓名" at bounding box center [191, 58] width 53 height 11
type input "[PERSON_NAME]-8"
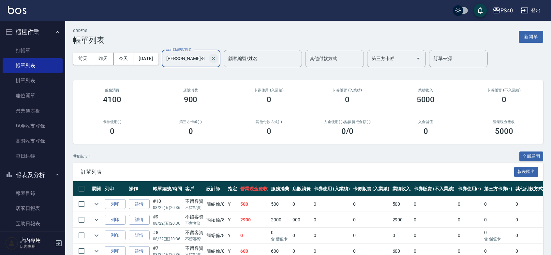
click at [217, 56] on icon "Clear" at bounding box center [213, 58] width 7 height 7
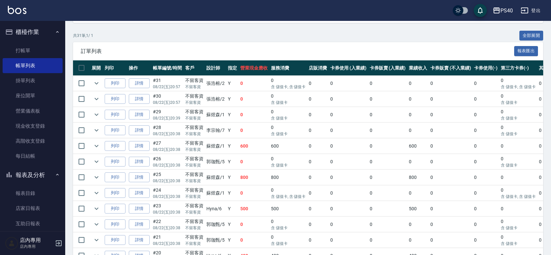
scroll to position [108, 0]
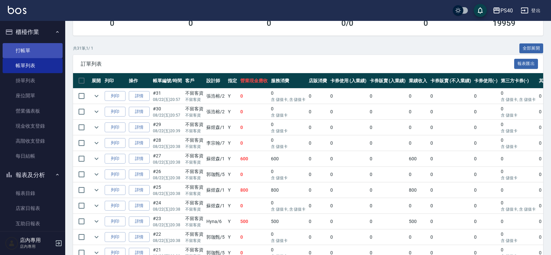
click at [13, 46] on link "打帳單" at bounding box center [33, 50] width 60 height 15
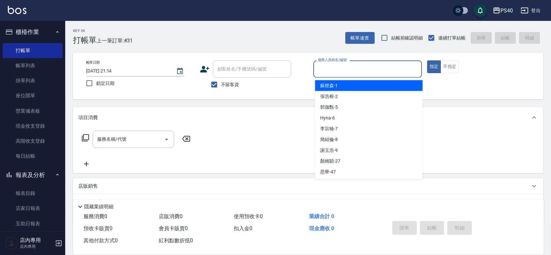
click at [354, 70] on input "服務人員姓名/編號" at bounding box center [367, 68] width 103 height 11
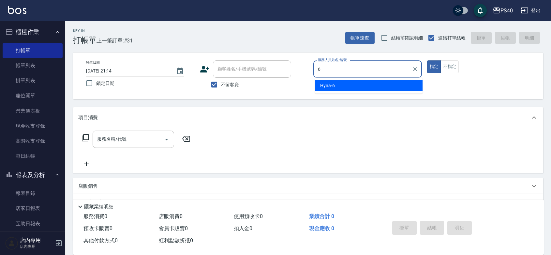
type input "Hyna-6"
type button "true"
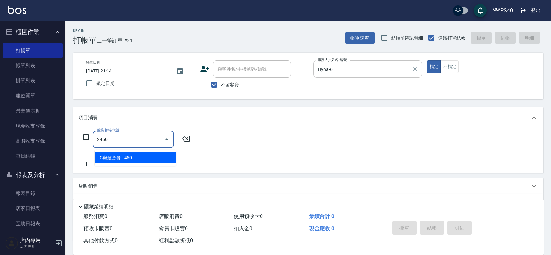
type input "C剪髮套餐(2450)"
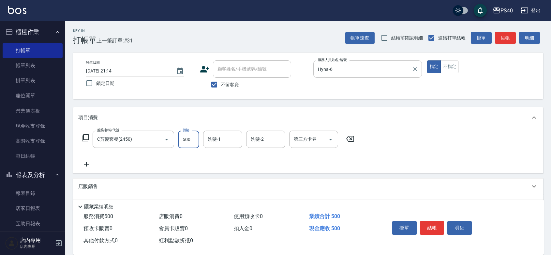
type input "500"
type input "顏緗穎-27"
click at [440, 221] on button "結帳" at bounding box center [432, 228] width 24 height 14
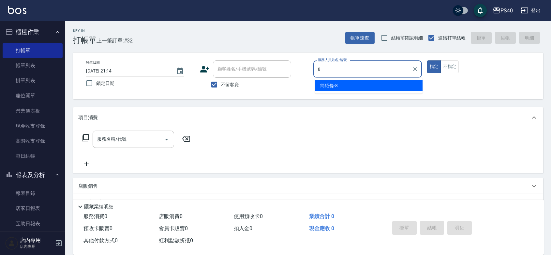
type input "[PERSON_NAME]-8"
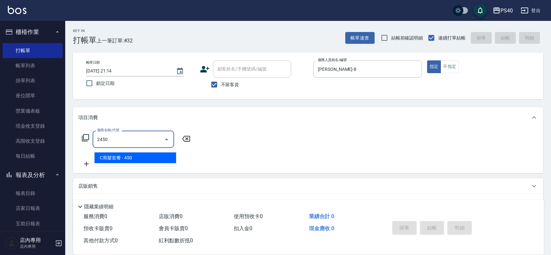
type input "C剪髮套餐(2450)"
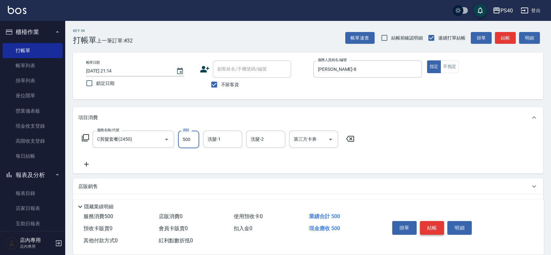
type input "500"
click at [439, 221] on button "結帳" at bounding box center [432, 228] width 24 height 14
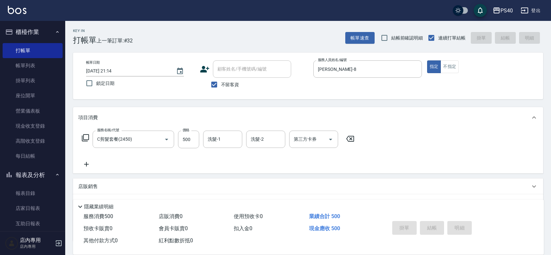
type input "2025/08/22 21:15"
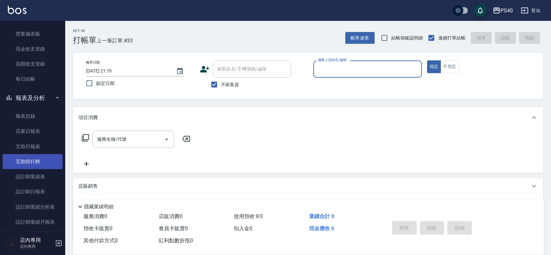
scroll to position [95, 0]
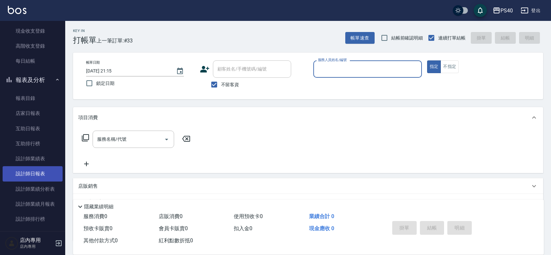
click at [30, 173] on link "設計師日報表" at bounding box center [33, 173] width 60 height 15
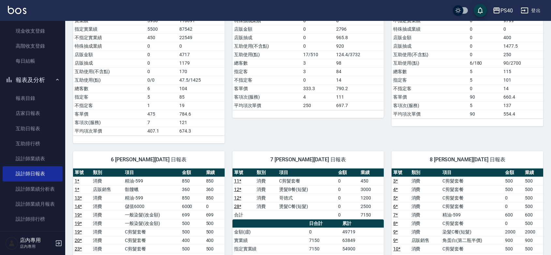
scroll to position [336, 0]
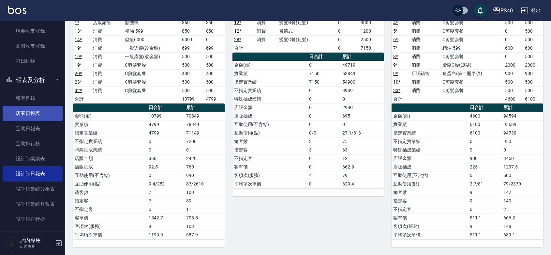
click at [30, 115] on link "店家日報表" at bounding box center [33, 113] width 60 height 15
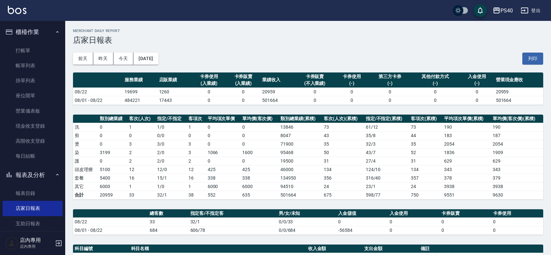
drag, startPoint x: 13, startPoint y: 51, endPoint x: 100, endPoint y: 53, distance: 87.0
click at [15, 51] on link "打帳單" at bounding box center [33, 50] width 60 height 15
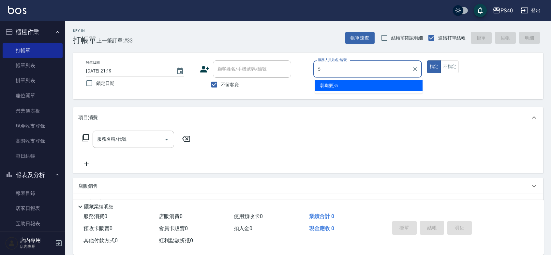
type input "[PERSON_NAME]-5"
type button "true"
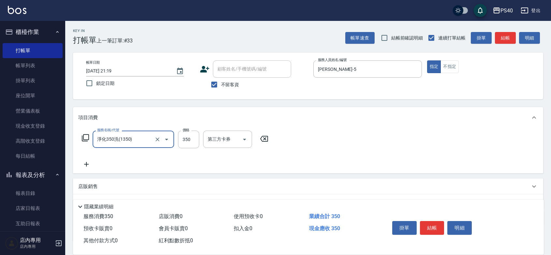
type input "淨化350洗(1350)"
type input "399"
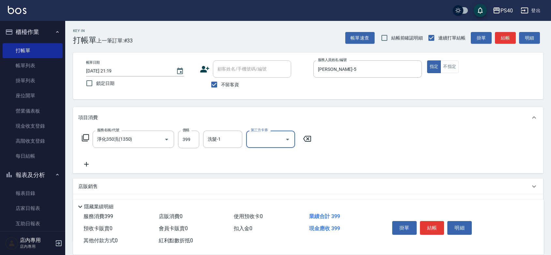
click at [437, 221] on button "結帳" at bounding box center [432, 228] width 24 height 14
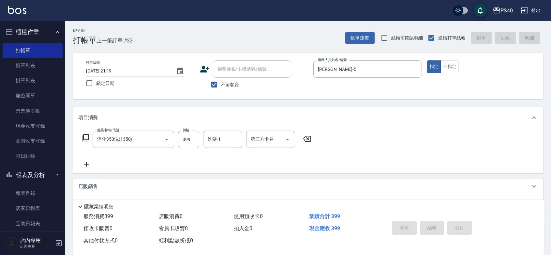
type input "2025/08/22 21:20"
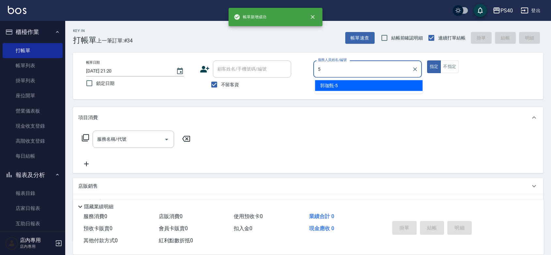
type input "[PERSON_NAME]-5"
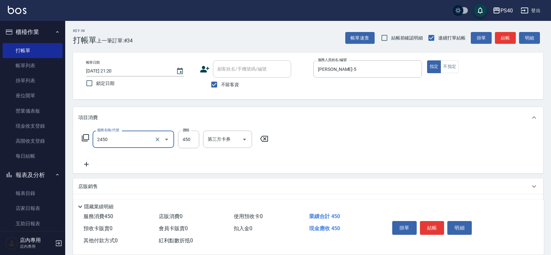
type input "C剪髮套餐(2450)"
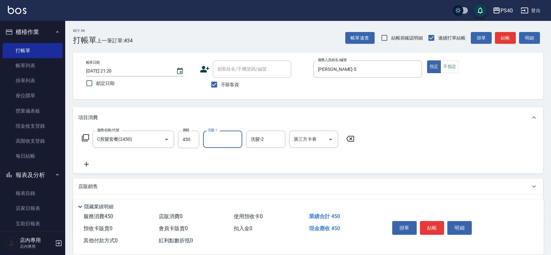
click at [437, 221] on button "結帳" at bounding box center [432, 228] width 24 height 14
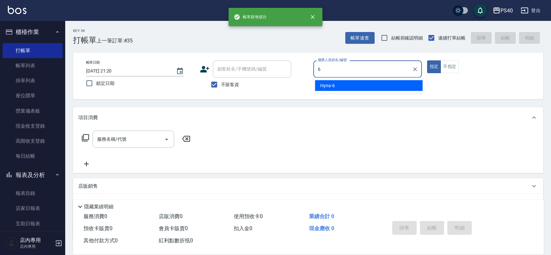
type input "Hyna-6"
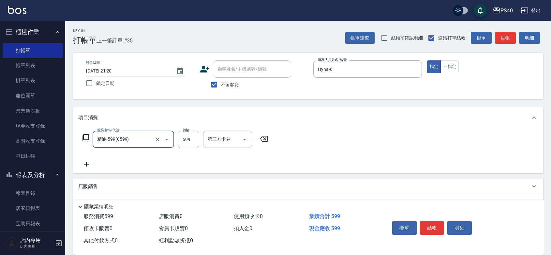
type input "精油-599(0599)"
type input "850"
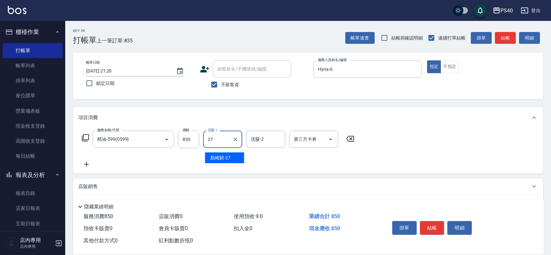
type input "顏緗穎-27"
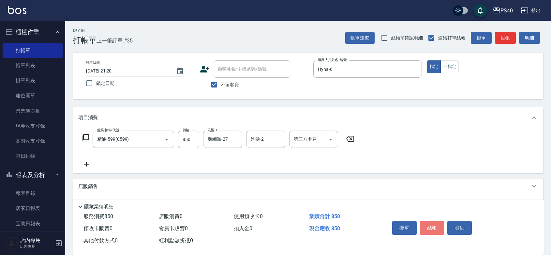
click at [437, 221] on button "結帳" at bounding box center [432, 228] width 24 height 14
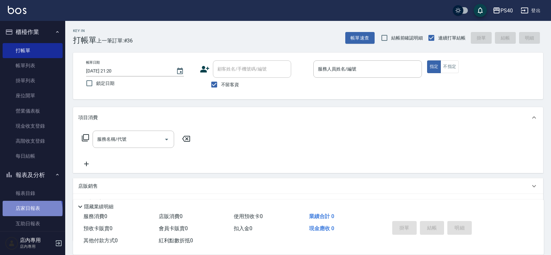
click at [32, 210] on link "店家日報表" at bounding box center [33, 207] width 60 height 15
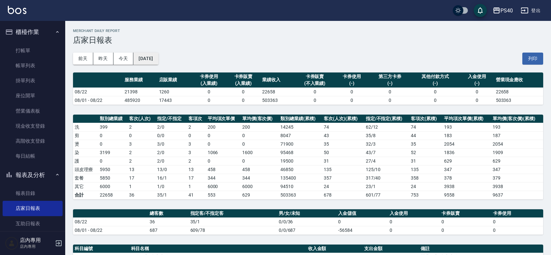
click at [148, 60] on button "[DATE]" at bounding box center [145, 58] width 25 height 12
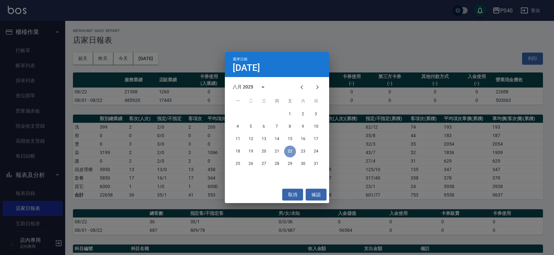
click at [289, 153] on button "22" at bounding box center [290, 151] width 12 height 12
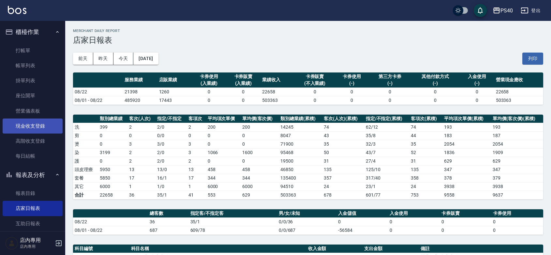
scroll to position [95, 0]
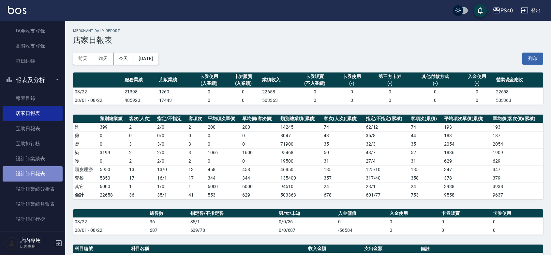
click at [33, 170] on link "設計師日報表" at bounding box center [33, 173] width 60 height 15
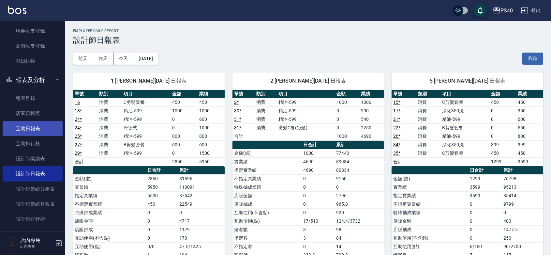
click at [30, 124] on link "互助日報表" at bounding box center [33, 128] width 60 height 15
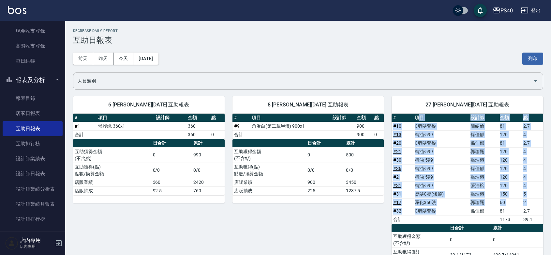
drag, startPoint x: 467, startPoint y: 214, endPoint x: 421, endPoint y: 120, distance: 105.2
click at [421, 120] on table "# 項目 設計師 金額 點 # 10 C剪髮套餐 簡紹倫 81 2.7 # 13 精油-599 孫佳郁 120 4 # 20 C剪髮套餐 孫佳郁 81 2.7…" at bounding box center [467, 168] width 152 height 110
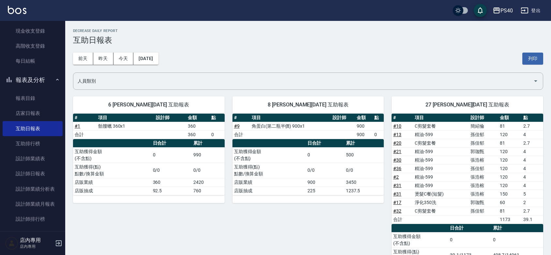
click at [387, 232] on div "27 顏緗穎 08/22/2025 互助報表 # 項目 設計師 金額 點 # 10 C剪髮套餐 簡紹倫 81 2.7 # 13 精油-599 孫佳郁 120 …" at bounding box center [463, 187] width 159 height 199
